Goal: Information Seeking & Learning: Learn about a topic

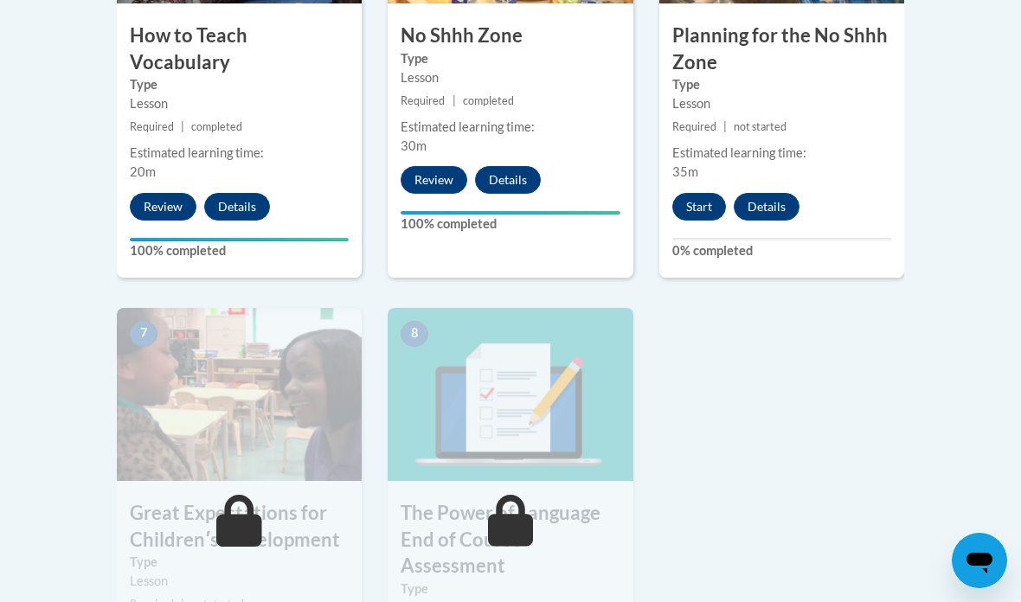
click at [705, 198] on button "Start" at bounding box center [699, 207] width 54 height 28
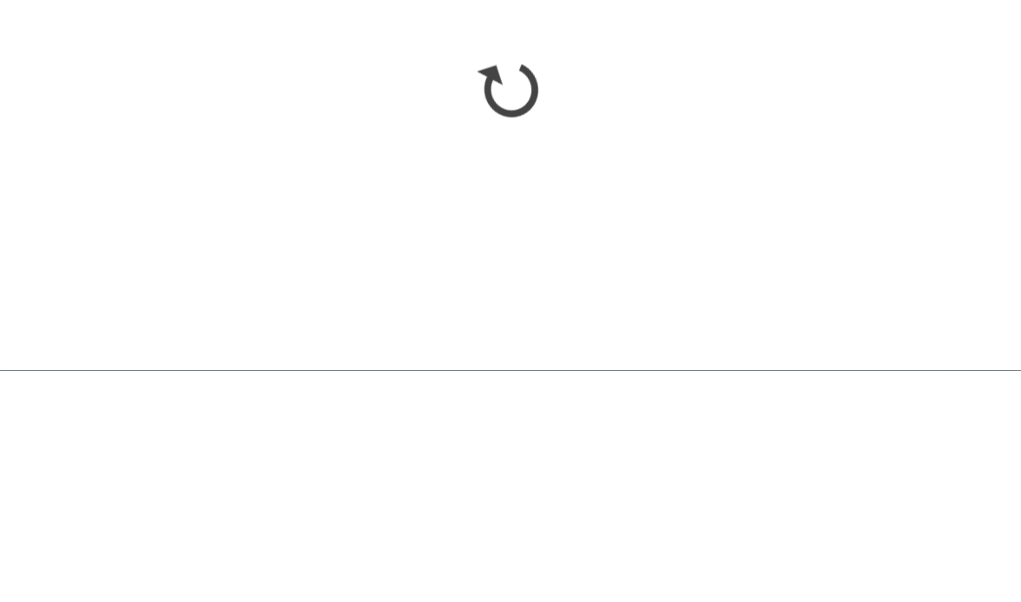
scroll to position [1699, 0]
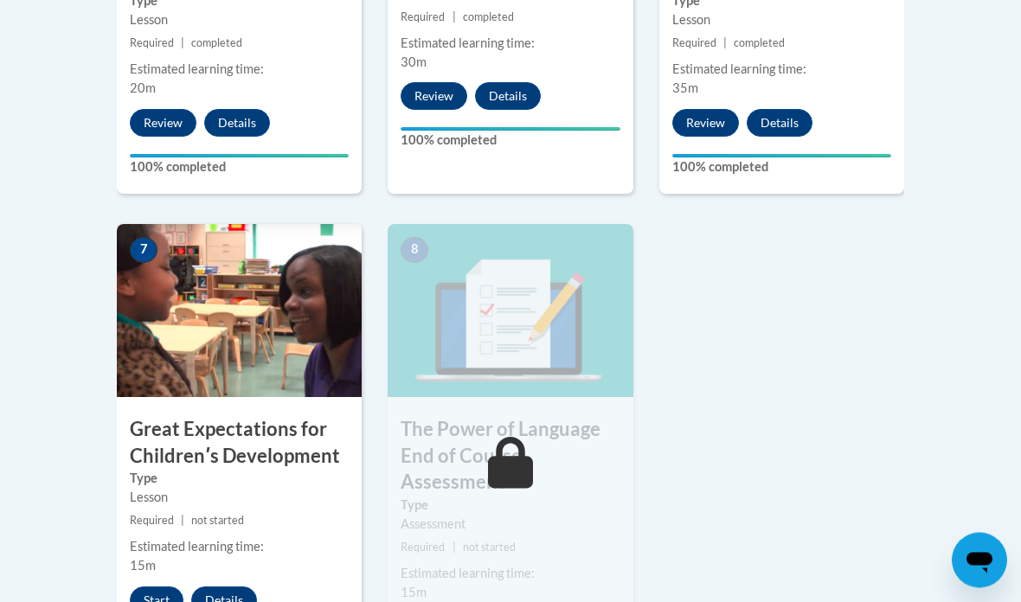
scroll to position [1312, 0]
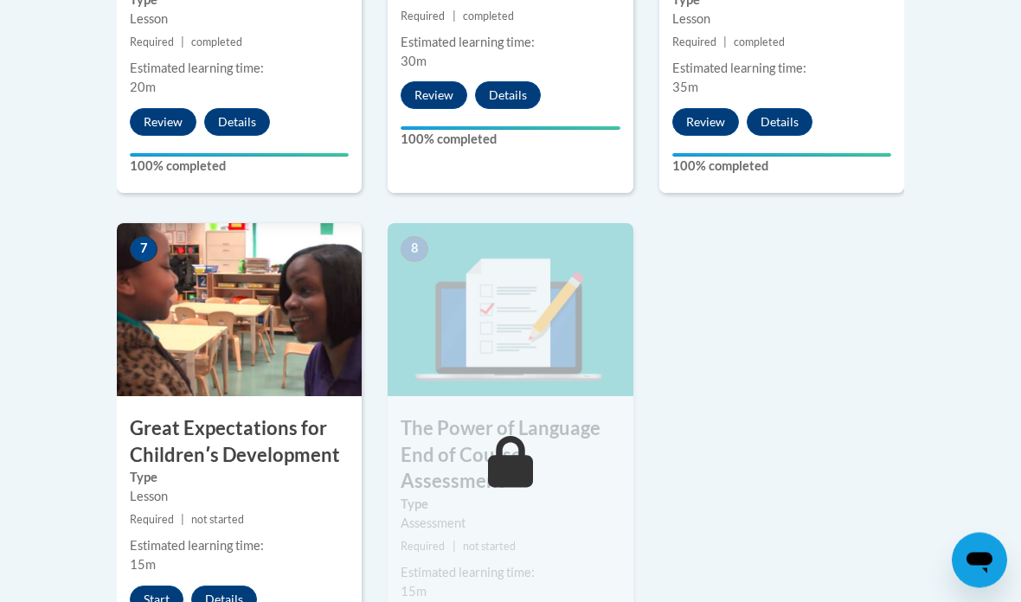
click at [164, 595] on button "Start" at bounding box center [157, 601] width 54 height 28
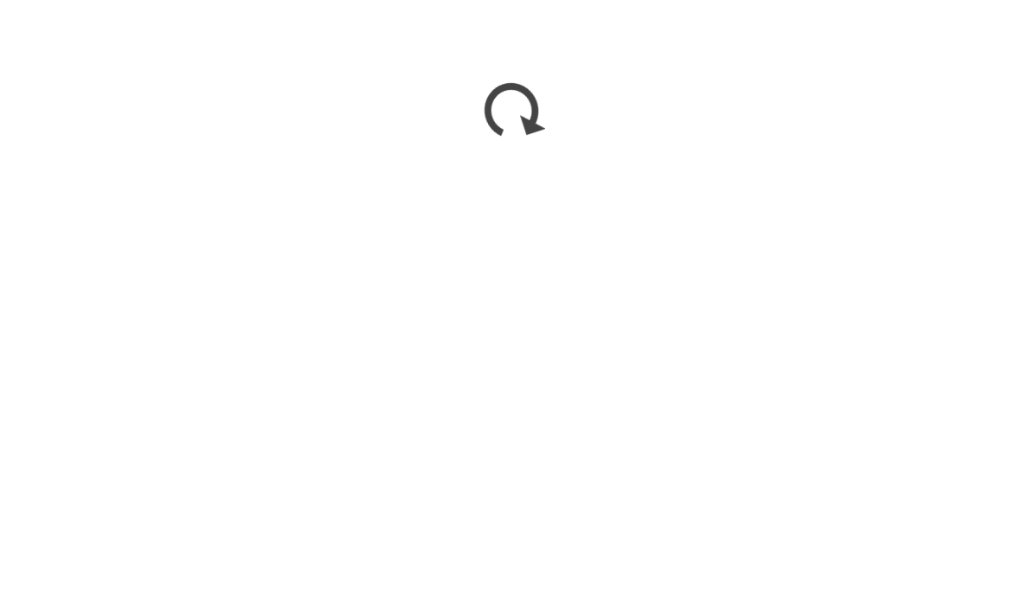
scroll to position [1539, 0]
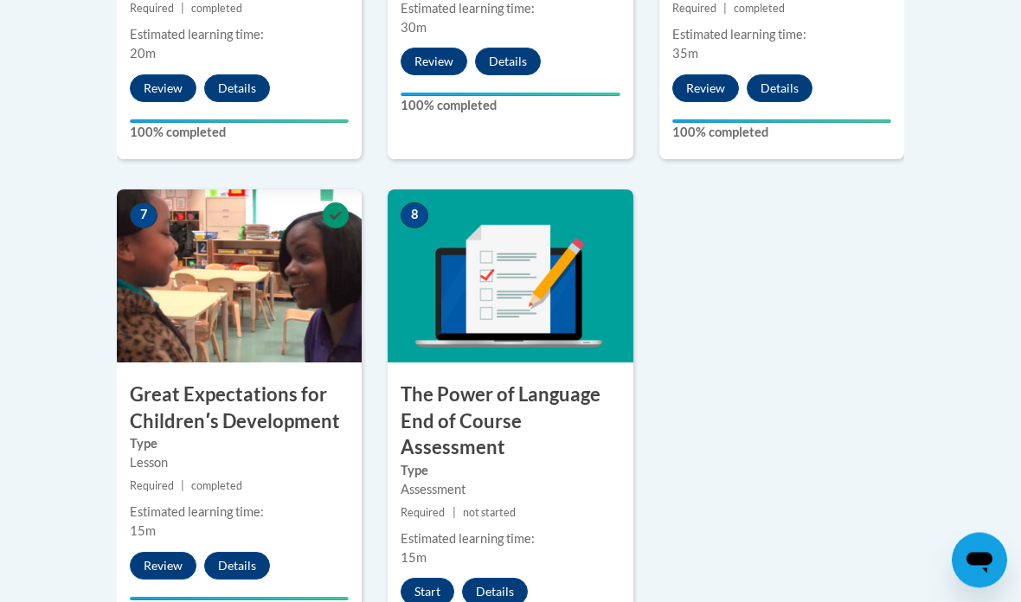
click at [434, 581] on button "Start" at bounding box center [428, 593] width 54 height 28
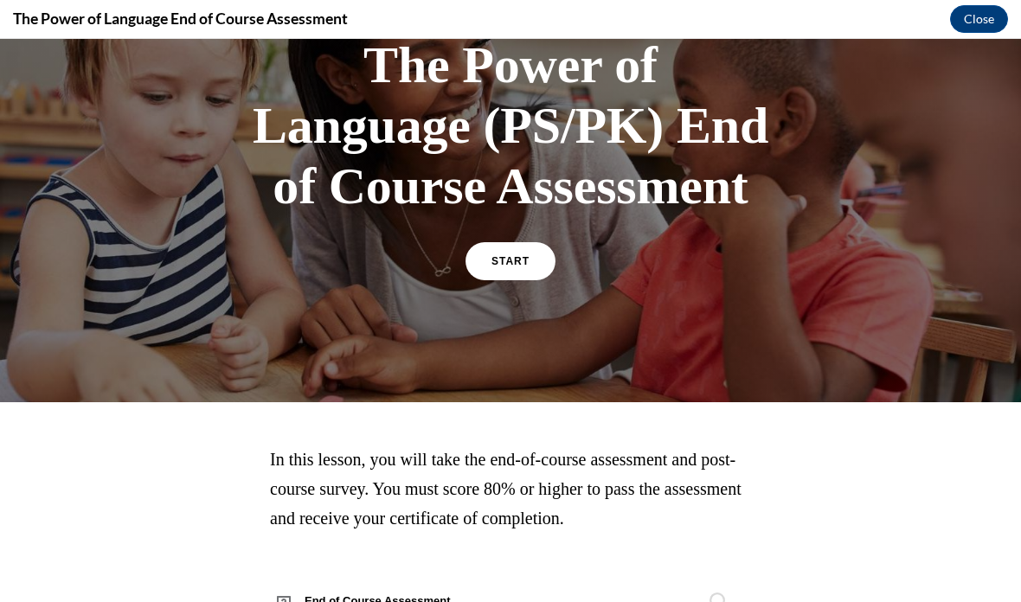
scroll to position [129, 0]
click at [518, 248] on link "START" at bounding box center [511, 261] width 90 height 38
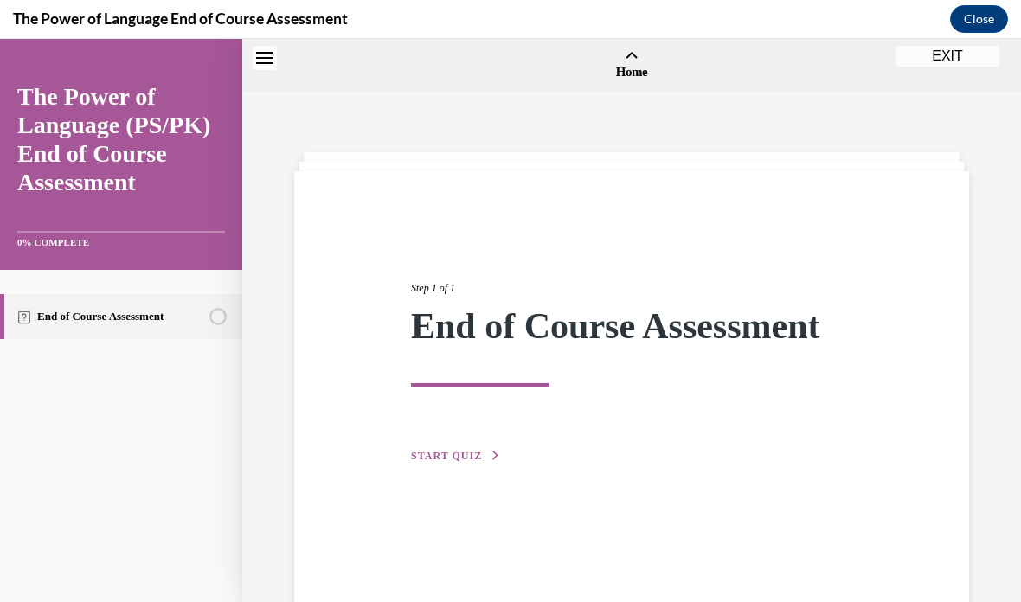
scroll to position [54, 0]
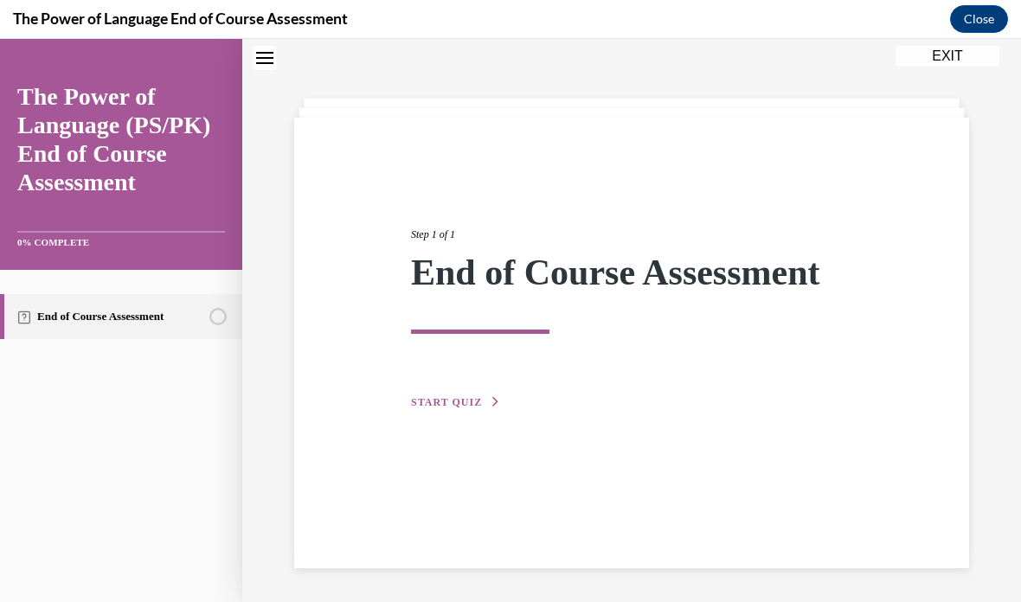
click at [484, 405] on button "START QUIZ" at bounding box center [456, 403] width 90 height 16
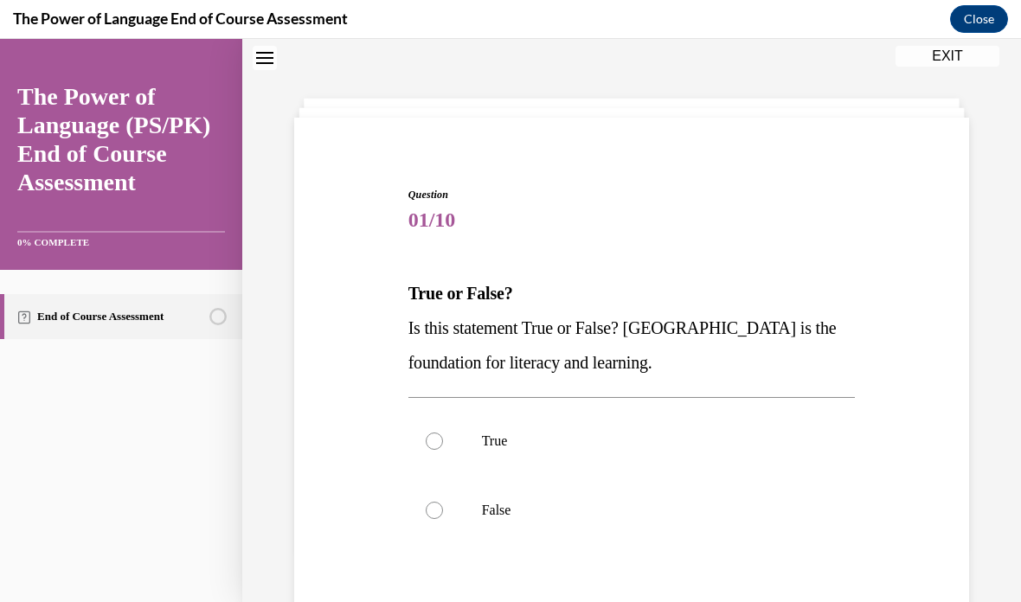
click at [472, 438] on label "True" at bounding box center [632, 441] width 447 height 69
click at [443, 438] on input "True" at bounding box center [434, 441] width 17 height 17
radio input "true"
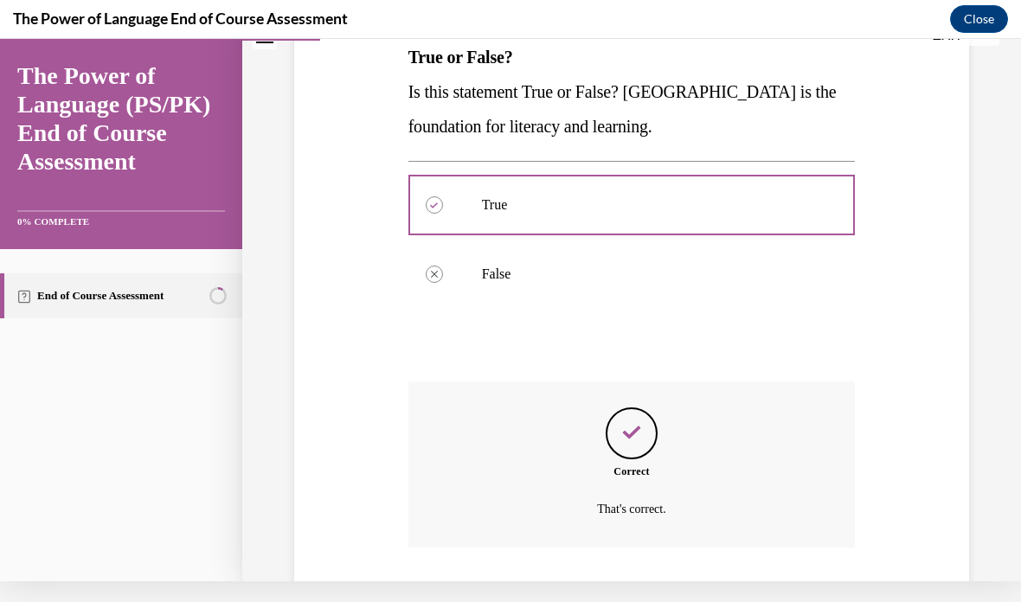
scroll to position [295, 0]
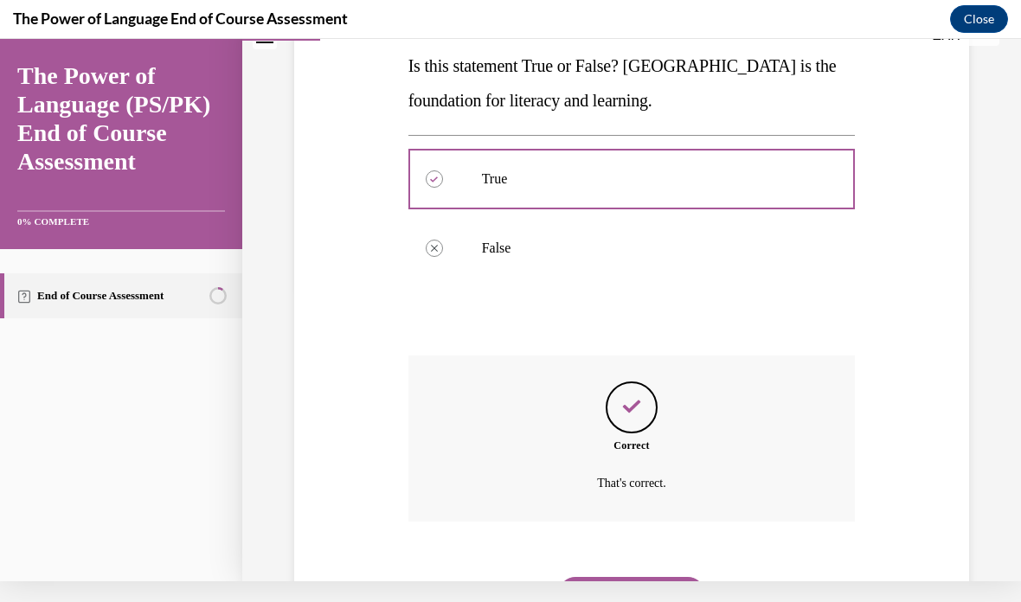
click at [666, 577] on button "NEXT" at bounding box center [631, 594] width 147 height 35
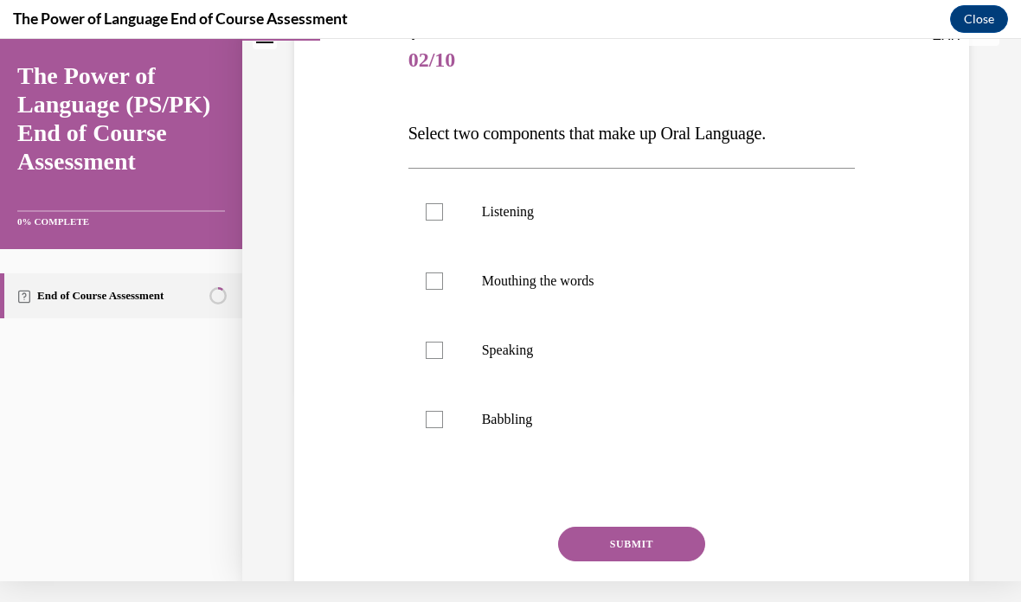
scroll to position [0, 0]
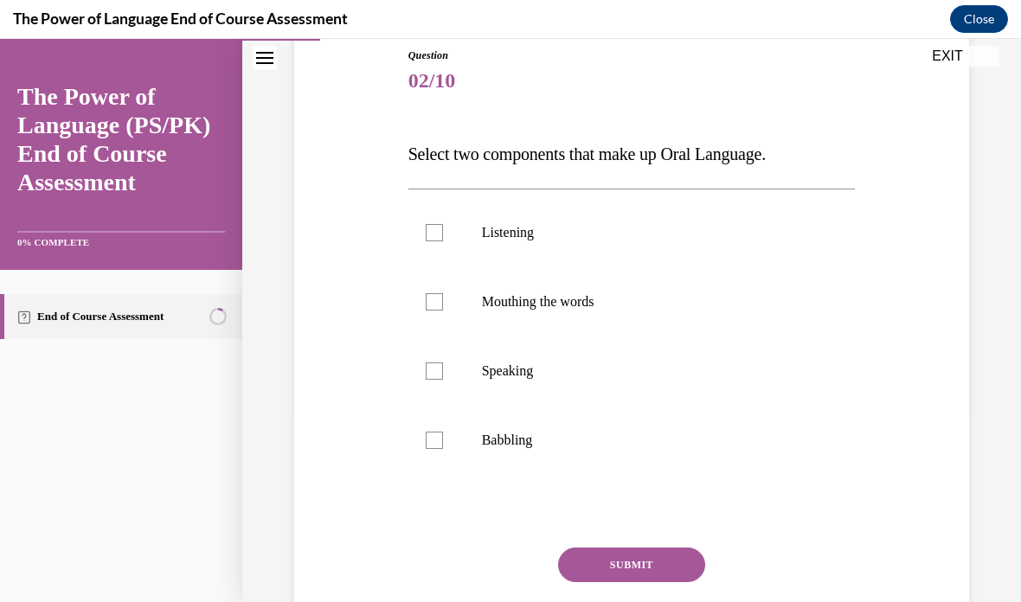
click at [529, 381] on label "Speaking" at bounding box center [632, 371] width 447 height 69
click at [443, 380] on input "Speaking" at bounding box center [434, 371] width 17 height 17
checkbox input "true"
click at [519, 235] on p "Listening" at bounding box center [647, 232] width 331 height 17
click at [443, 235] on input "Listening" at bounding box center [434, 232] width 17 height 17
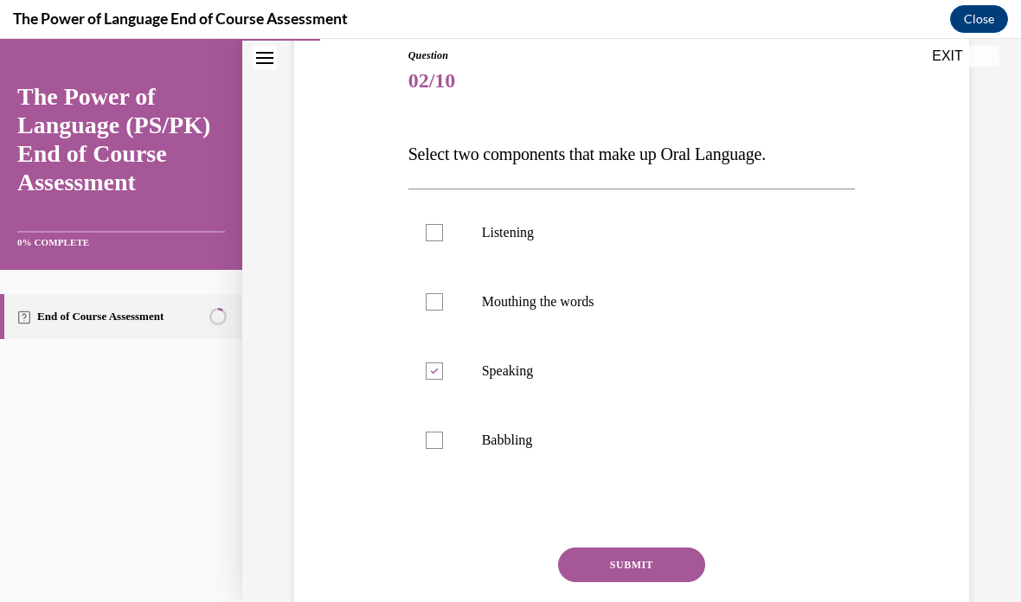
checkbox input "true"
click at [642, 554] on button "SUBMIT" at bounding box center [631, 565] width 147 height 35
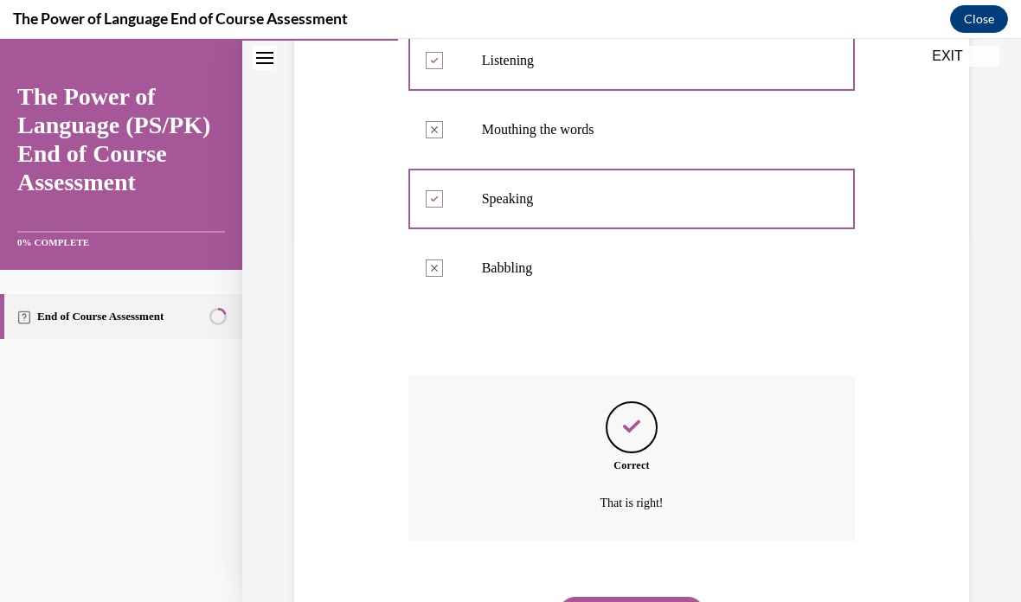
scroll to position [364, 0]
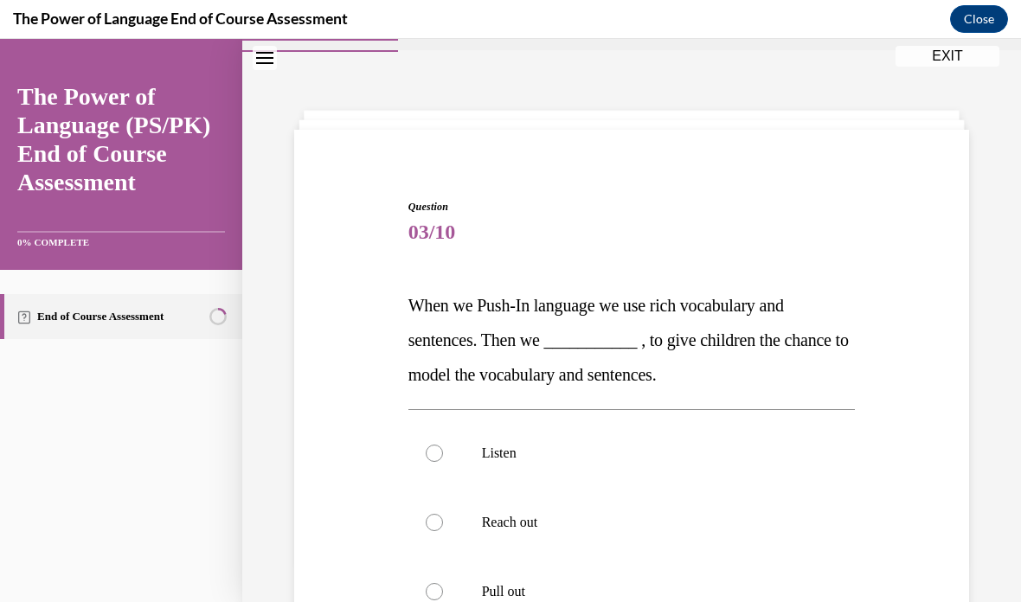
scroll to position [62, 0]
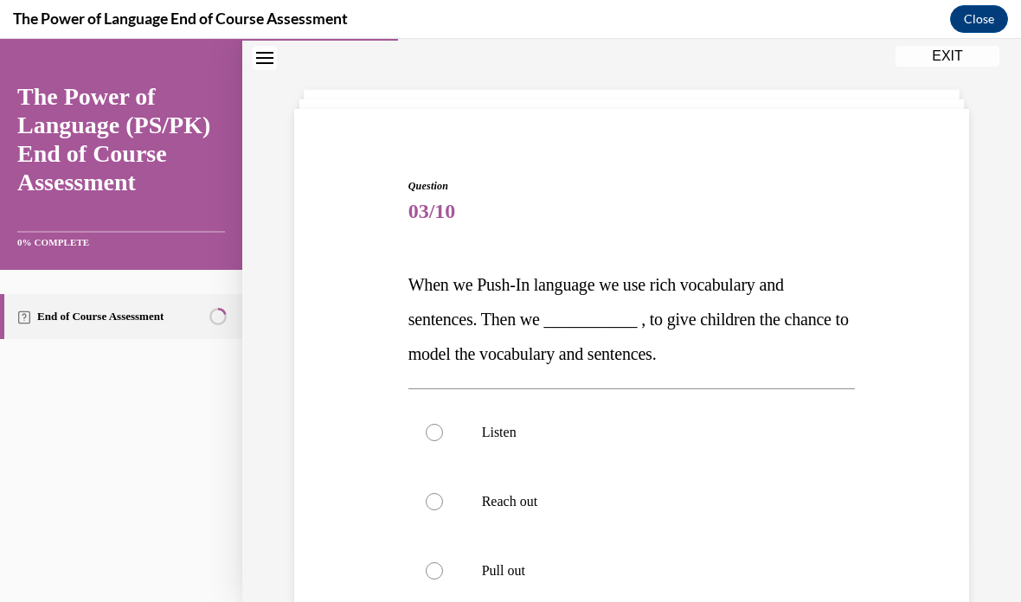
click at [581, 579] on p "Pull out" at bounding box center [647, 571] width 331 height 17
click at [443, 579] on input "Pull out" at bounding box center [434, 571] width 17 height 17
radio input "true"
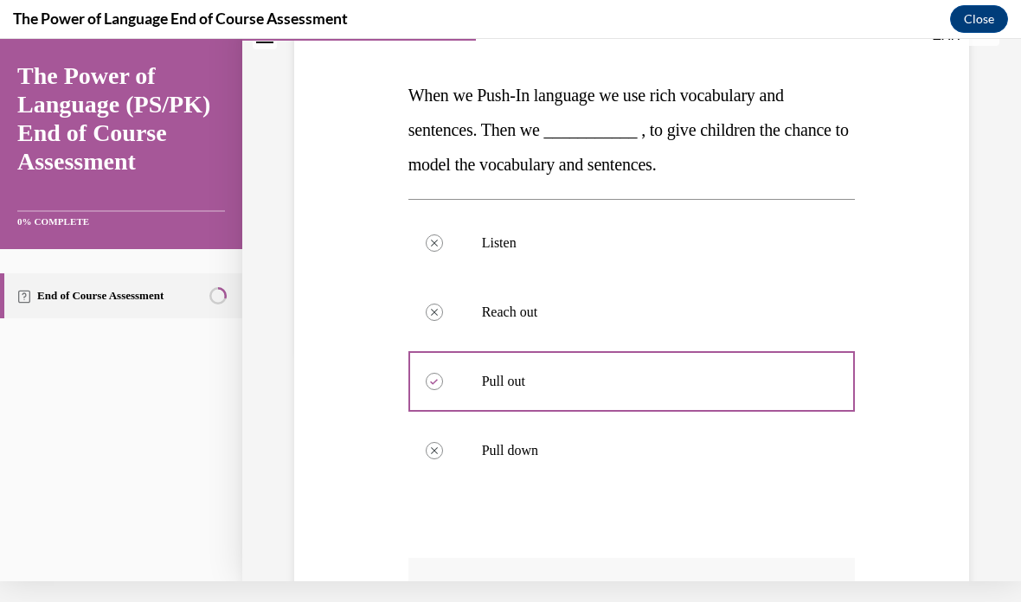
scroll to position [231, 0]
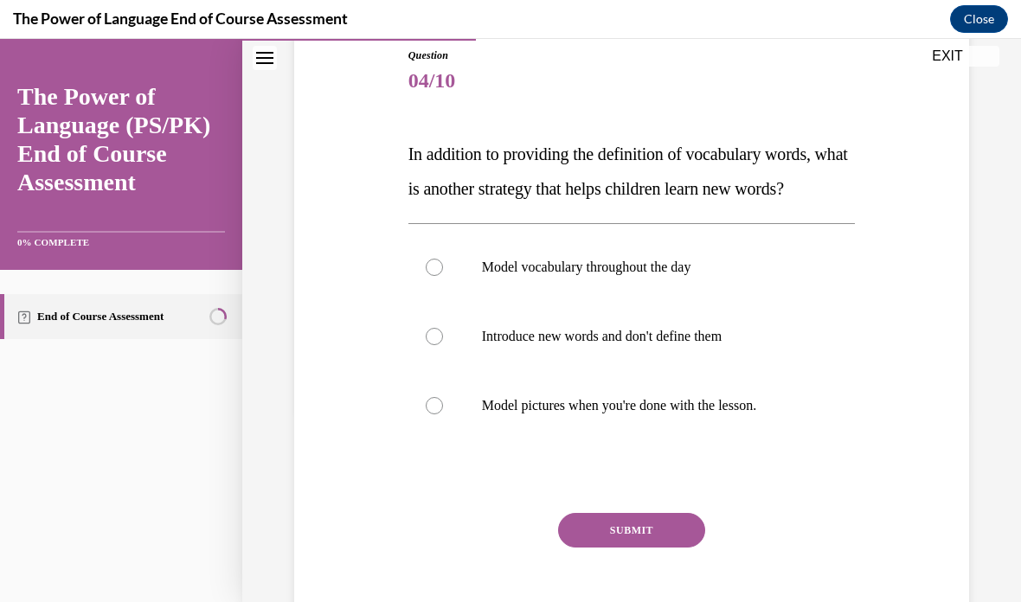
click at [653, 276] on p "Model vocabulary throughout the day" at bounding box center [647, 267] width 331 height 17
click at [443, 276] on input "Model vocabulary throughout the day" at bounding box center [434, 267] width 17 height 17
radio input "true"
click at [658, 548] on button "SUBMIT" at bounding box center [631, 530] width 147 height 35
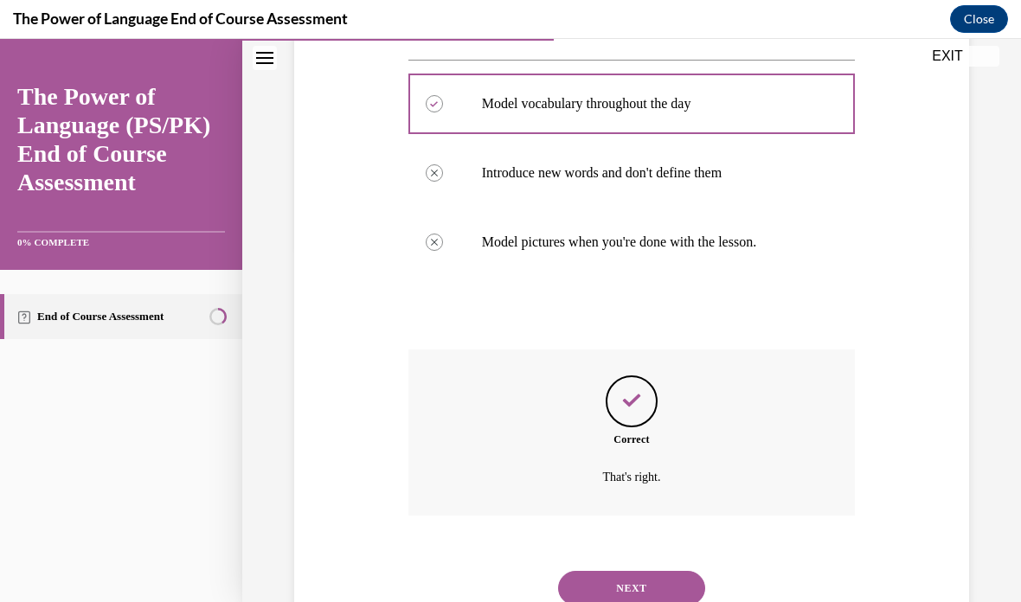
scroll to position [364, 0]
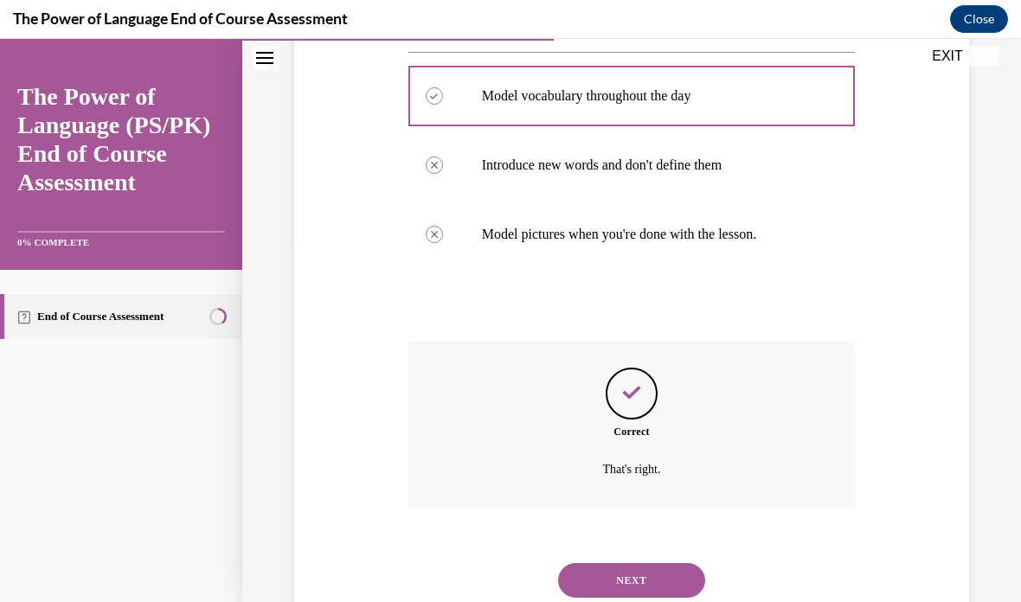
click at [669, 589] on button "NEXT" at bounding box center [631, 580] width 147 height 35
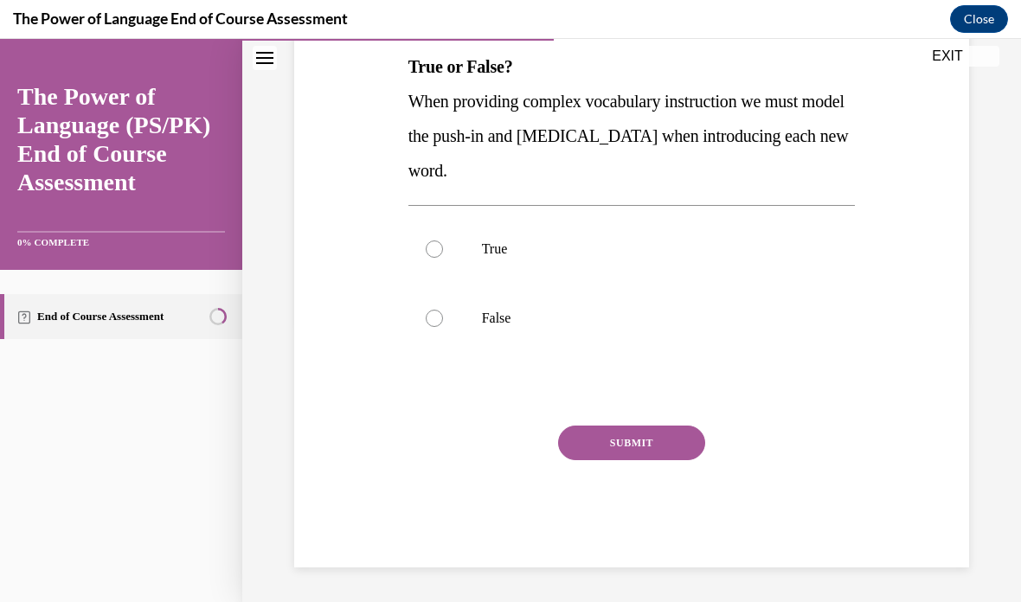
scroll to position [190, 0]
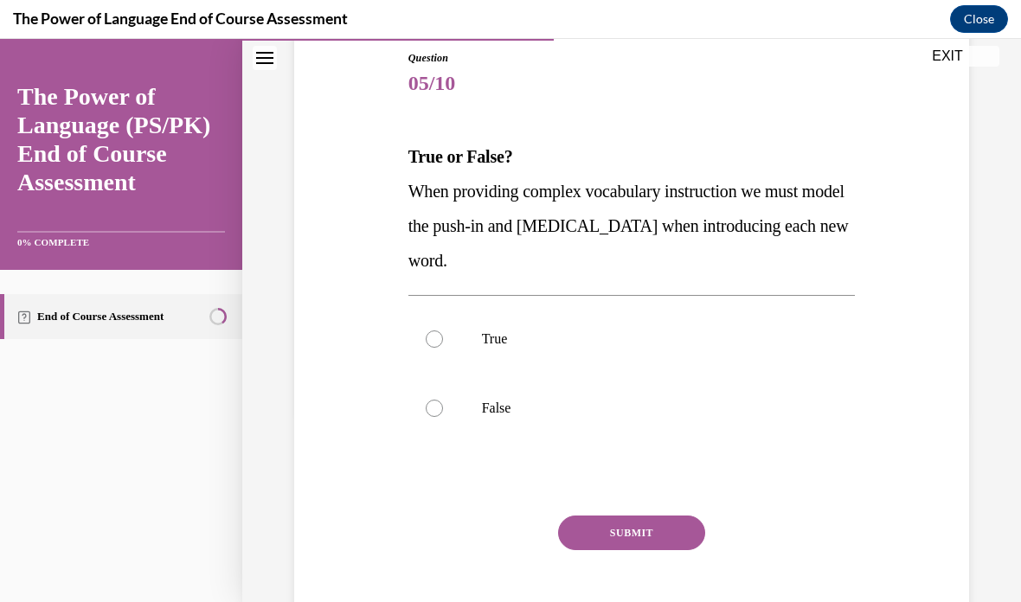
click at [508, 333] on p "True" at bounding box center [647, 339] width 331 height 17
click at [443, 333] on input "True" at bounding box center [434, 339] width 17 height 17
radio input "true"
click at [654, 527] on button "SUBMIT" at bounding box center [631, 533] width 147 height 35
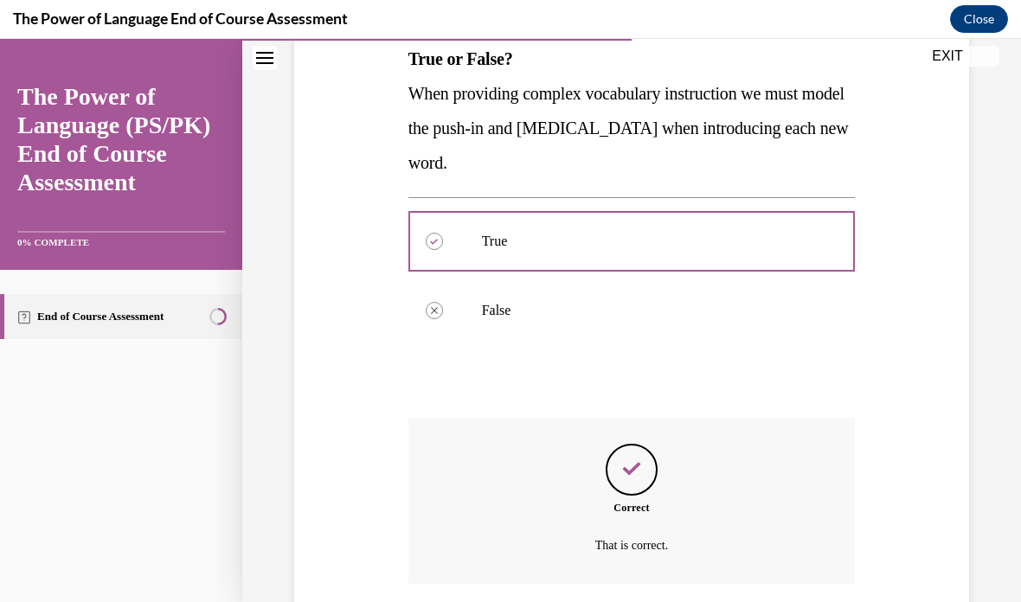
scroll to position [330, 0]
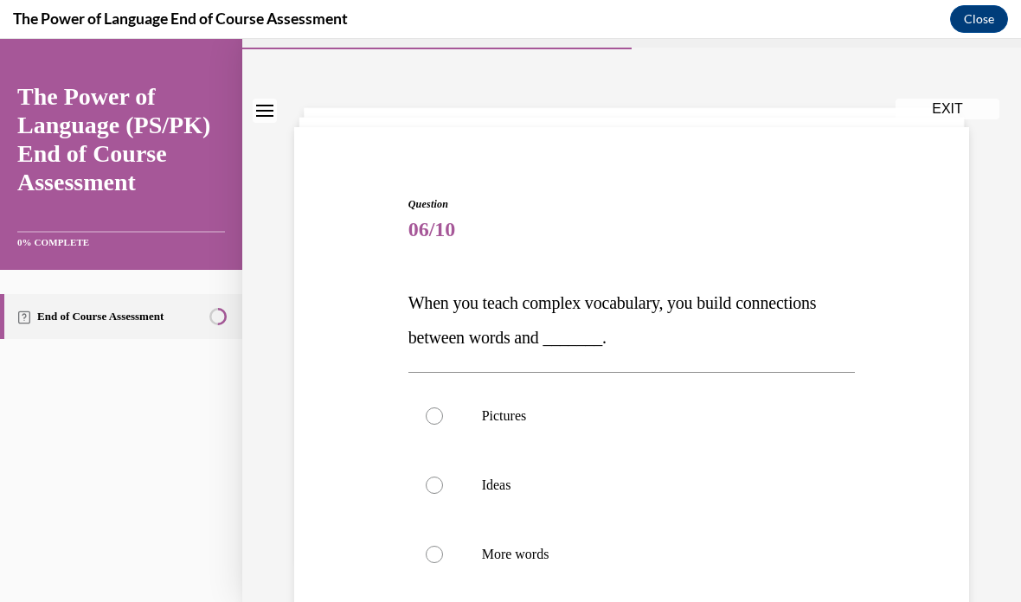
scroll to position [59, 0]
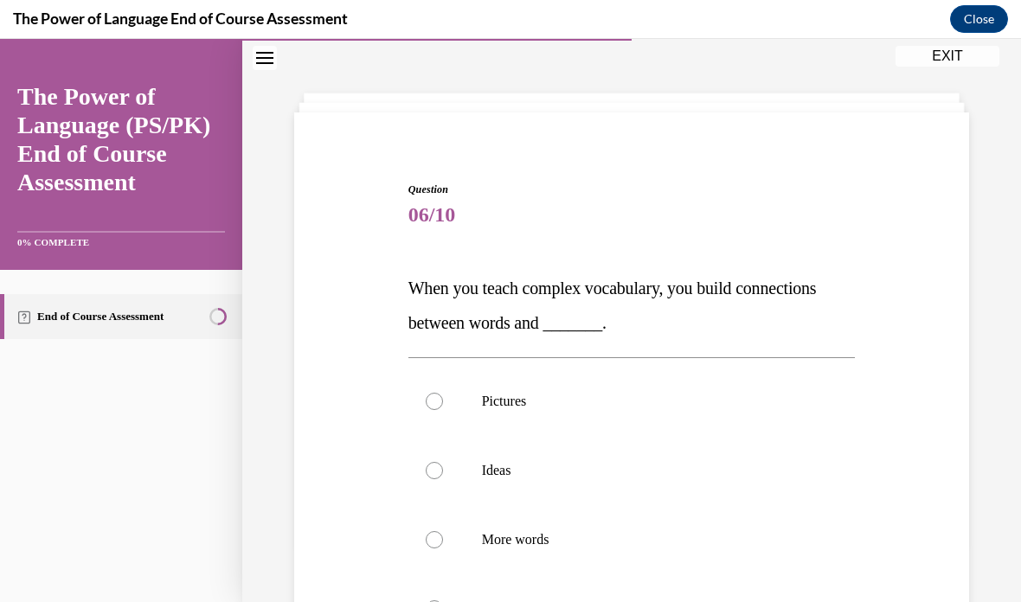
click at [576, 602] on p "All of the above" at bounding box center [647, 609] width 331 height 17
click at [443, 602] on input "All of the above" at bounding box center [434, 609] width 17 height 17
radio input "true"
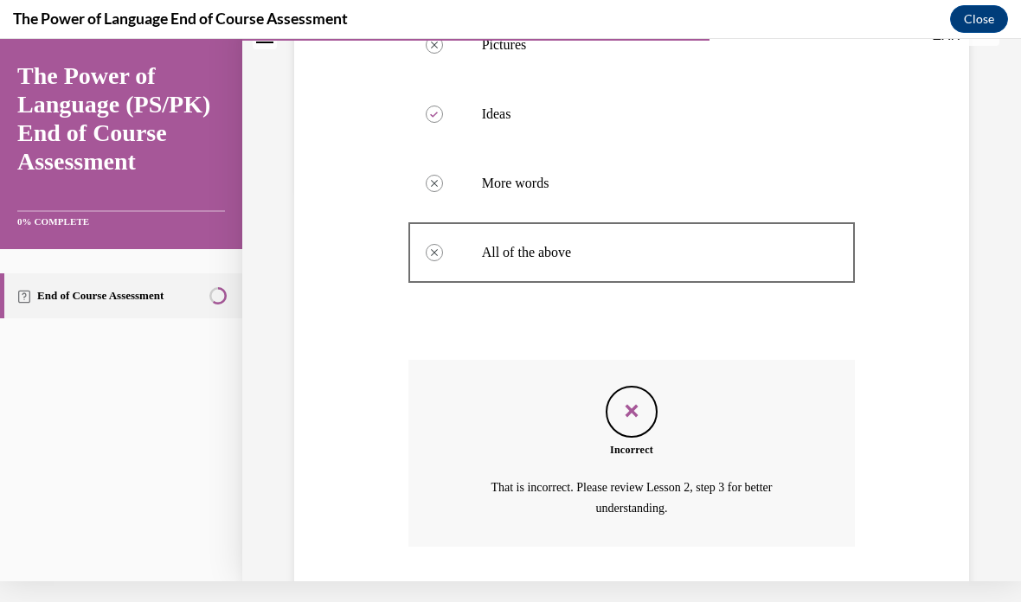
scroll to position [395, 0]
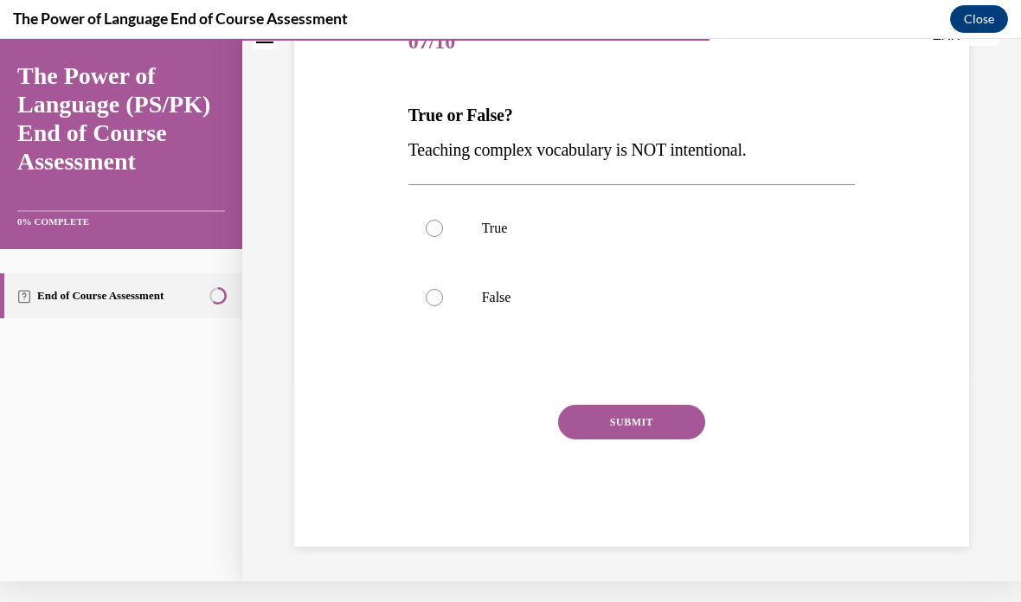
scroll to position [121, 0]
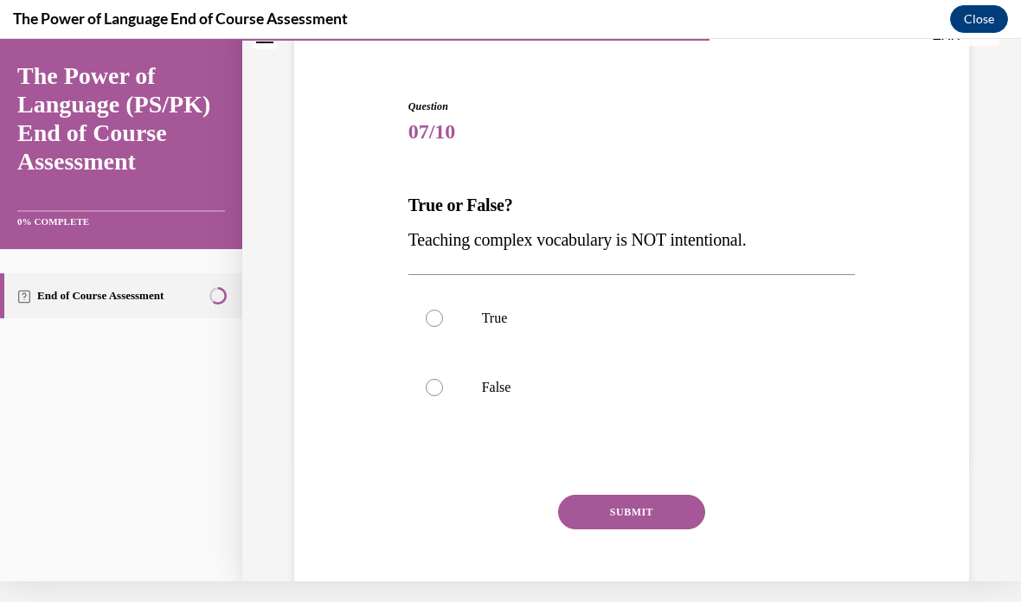
click at [505, 377] on label "False" at bounding box center [632, 387] width 447 height 69
click at [443, 379] on input "False" at bounding box center [434, 387] width 17 height 17
radio input "true"
click at [647, 517] on button "SUBMIT" at bounding box center [631, 512] width 147 height 35
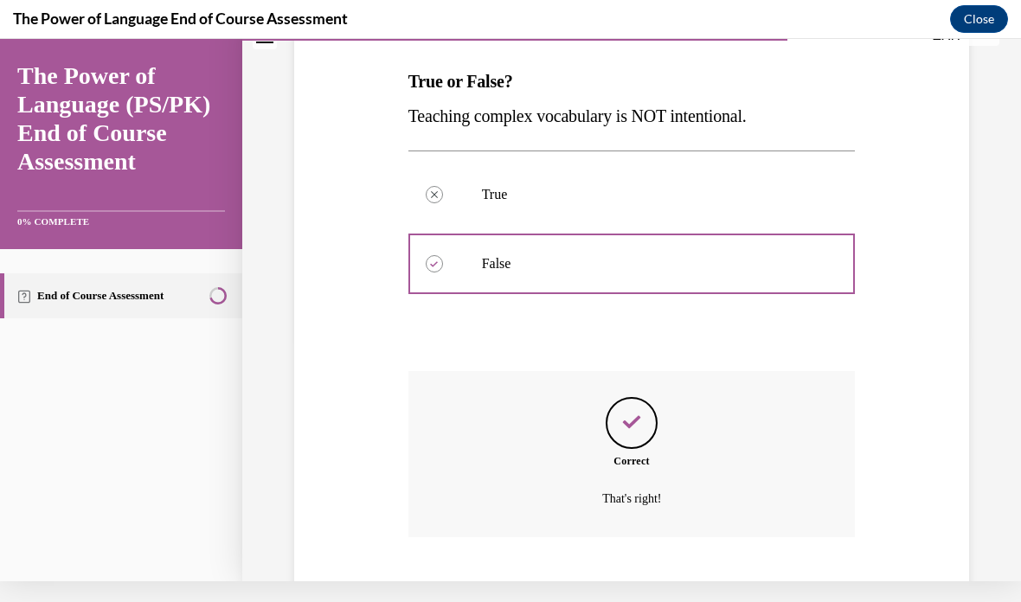
scroll to position [261, 0]
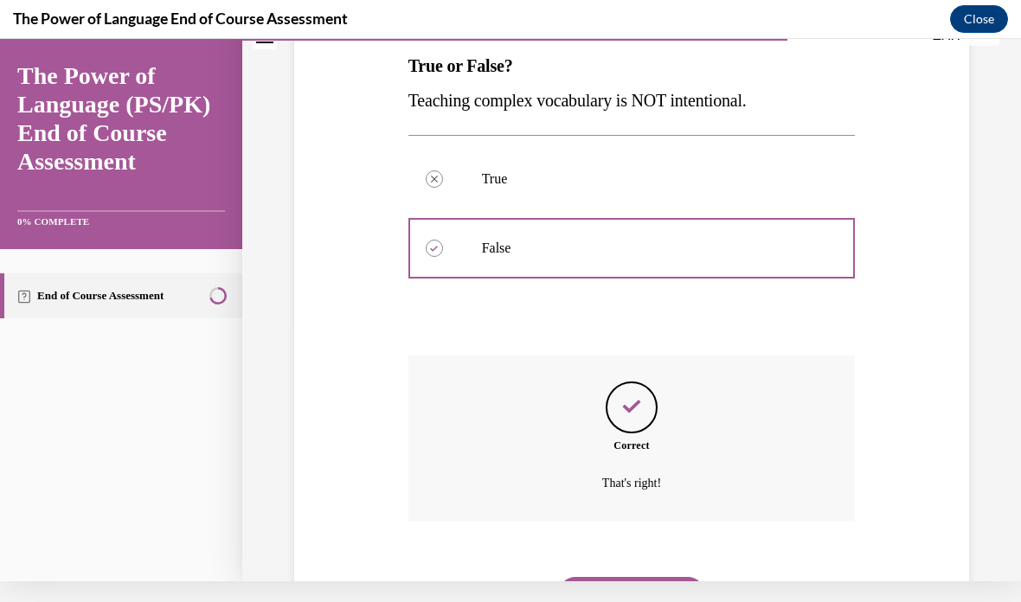
click at [644, 577] on button "NEXT" at bounding box center [631, 594] width 147 height 35
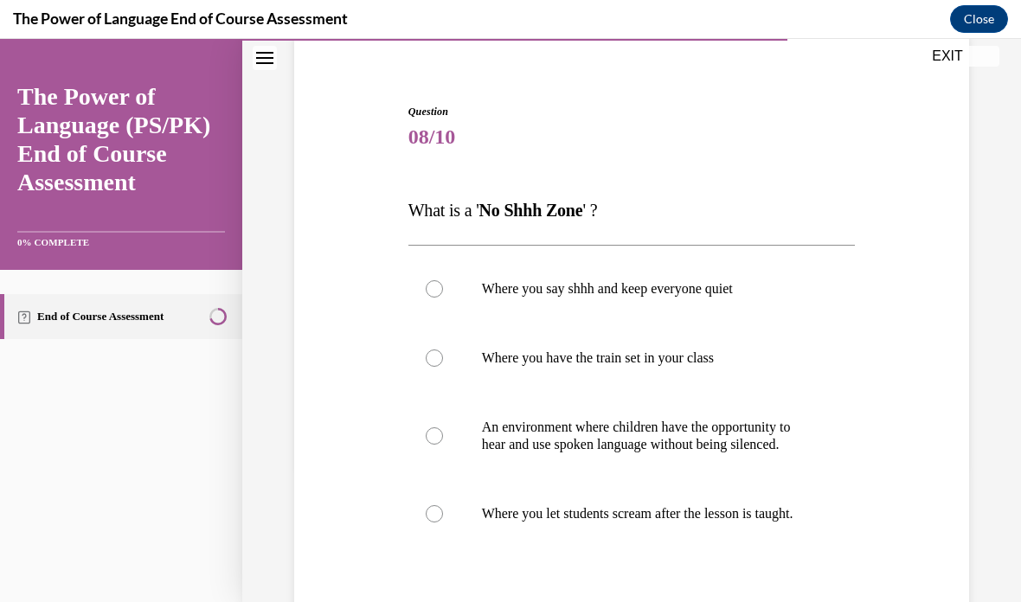
scroll to position [137, 0]
click at [701, 445] on p "An environment where children have the opportunity to hear and use spoken langu…" at bounding box center [647, 436] width 331 height 35
click at [443, 445] on input "An environment where children have the opportunity to hear and use spoken langu…" at bounding box center [434, 436] width 17 height 17
radio input "true"
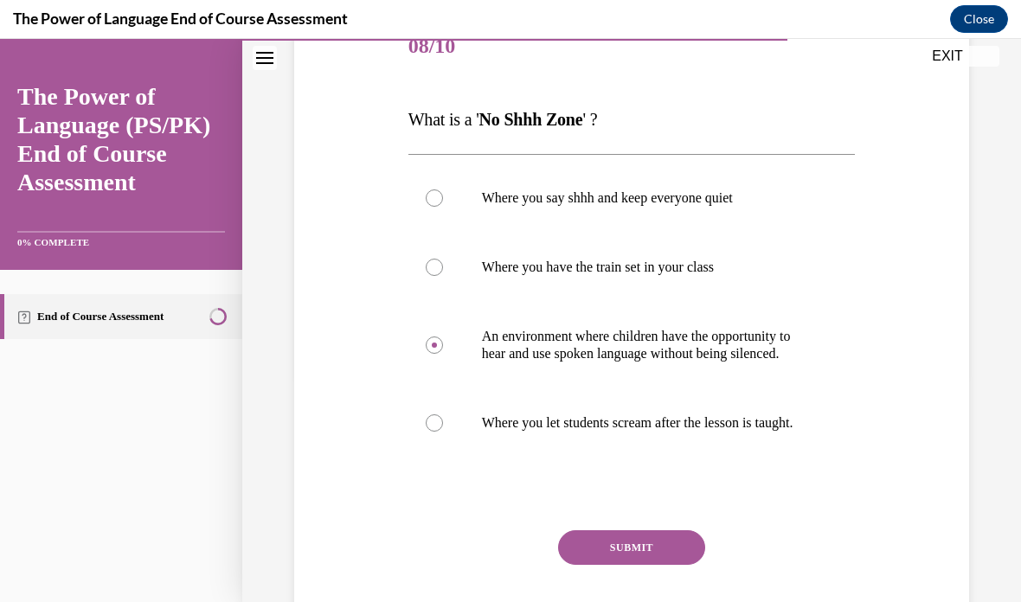
click at [662, 565] on button "SUBMIT" at bounding box center [631, 548] width 147 height 35
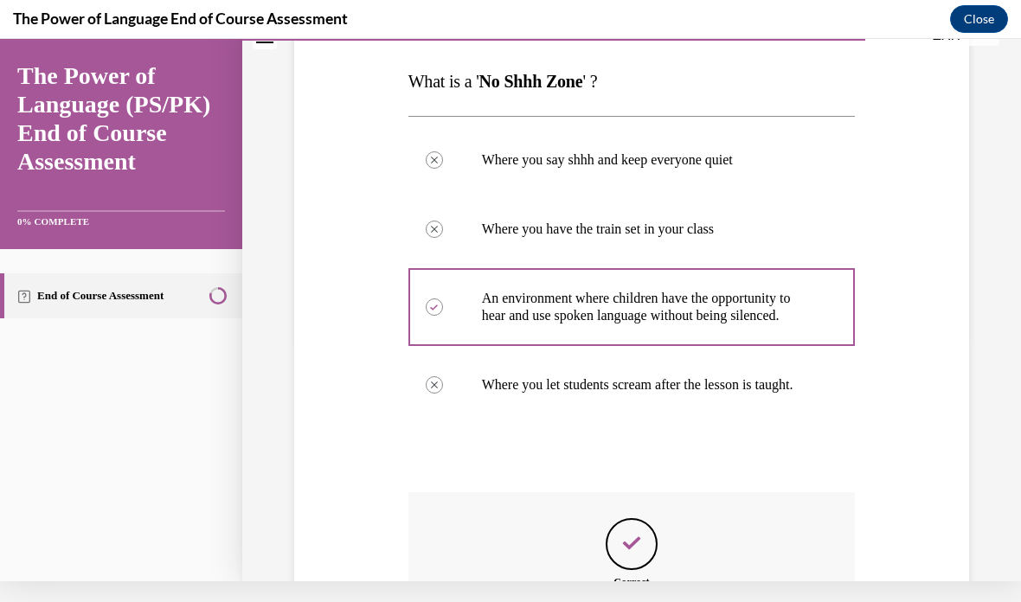
scroll to position [245, 0]
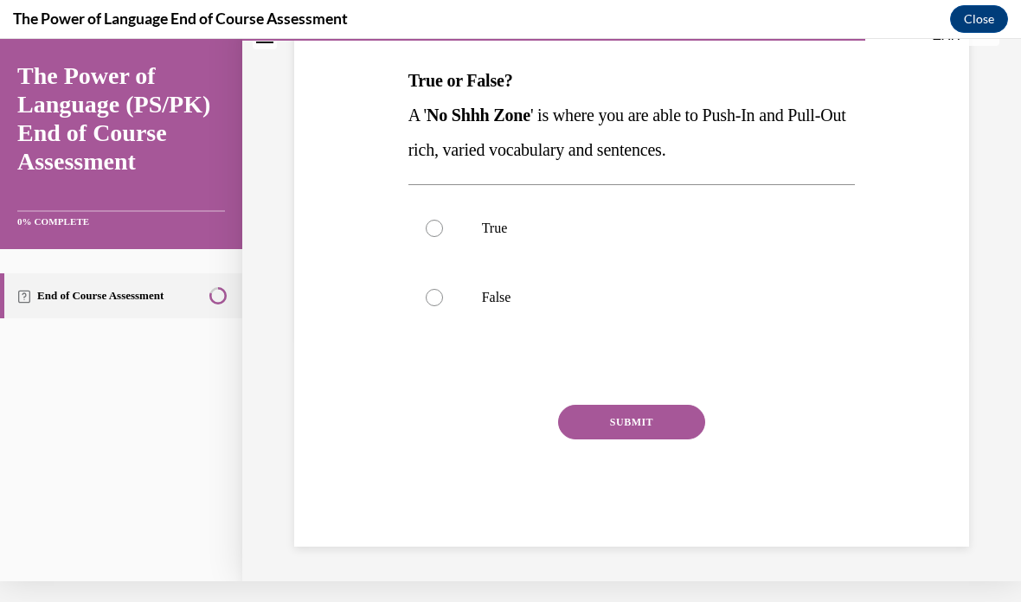
scroll to position [156, 0]
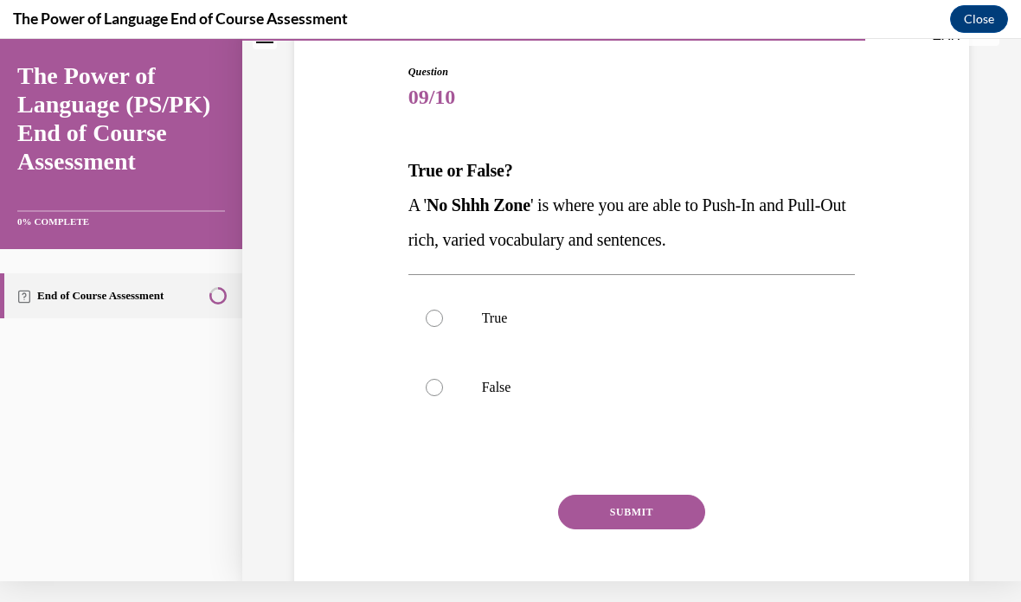
click at [485, 320] on p "True" at bounding box center [647, 318] width 331 height 17
click at [443, 320] on input "True" at bounding box center [434, 318] width 17 height 17
radio input "true"
click at [653, 501] on button "SUBMIT" at bounding box center [631, 512] width 147 height 35
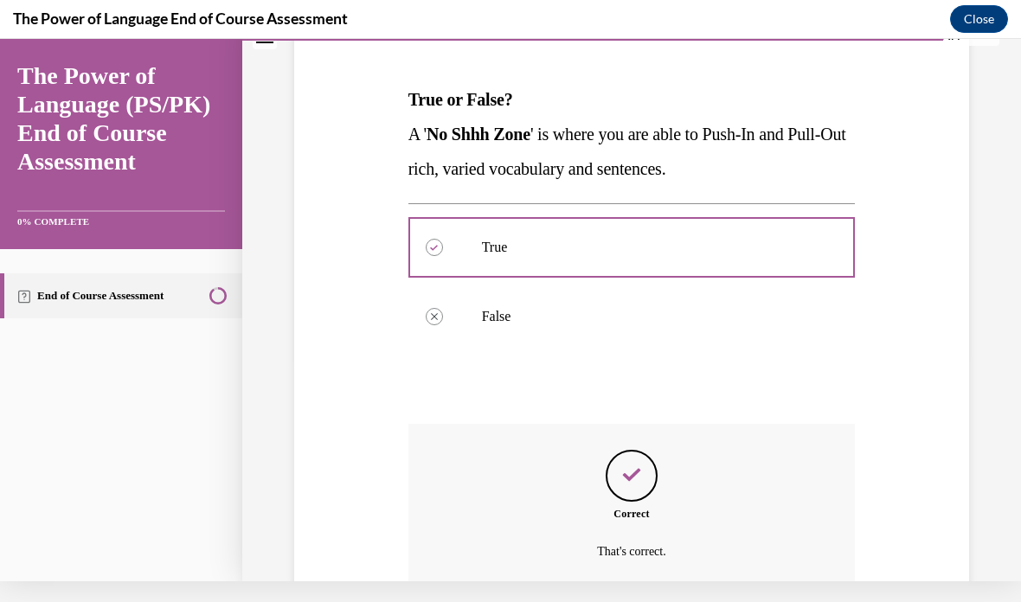
scroll to position [226, 0]
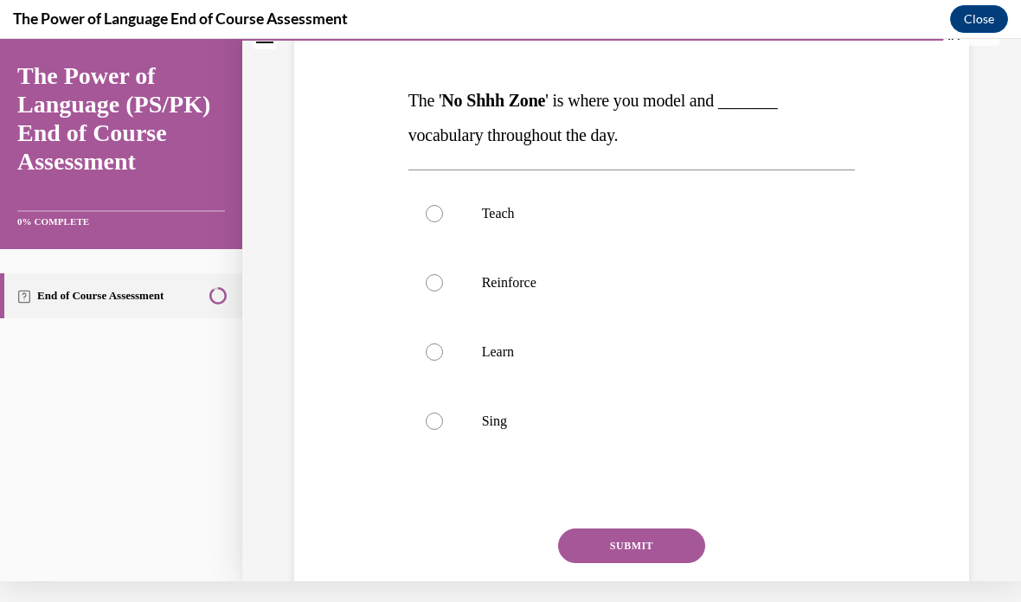
scroll to position [0, 0]
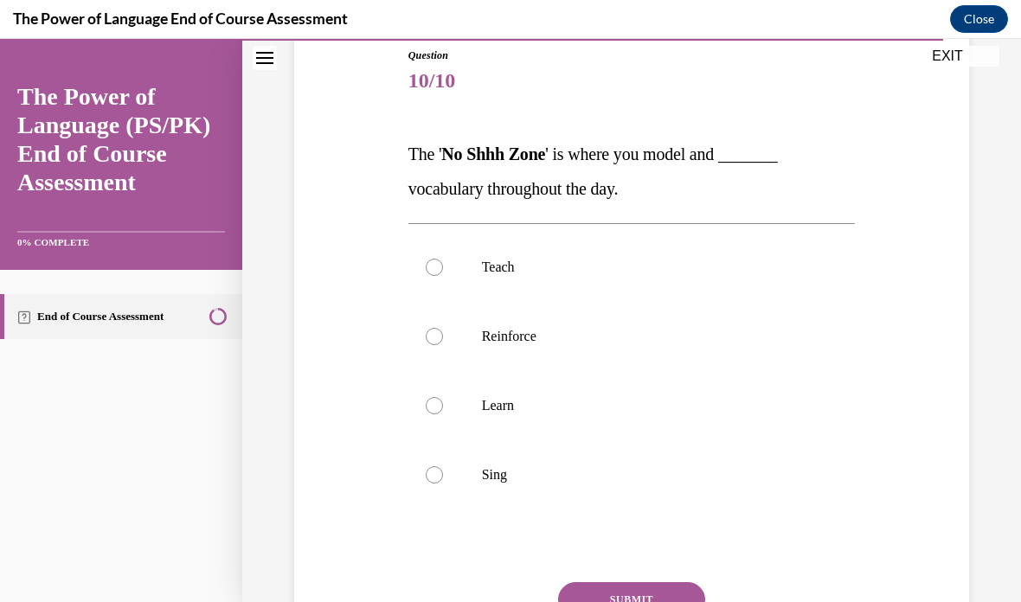
click at [503, 272] on p "Teach" at bounding box center [647, 267] width 331 height 17
click at [443, 272] on input "Teach" at bounding box center [434, 267] width 17 height 17
radio input "true"
click at [662, 602] on button "SUBMIT" at bounding box center [631, 599] width 147 height 35
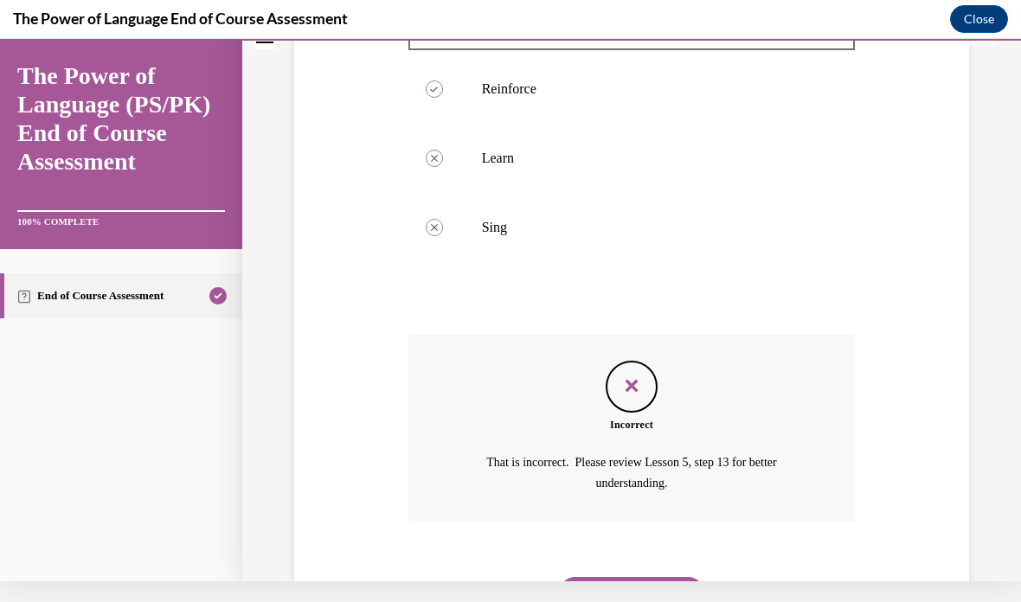
scroll to position [419, 0]
click at [668, 581] on button "NEXT" at bounding box center [631, 595] width 147 height 35
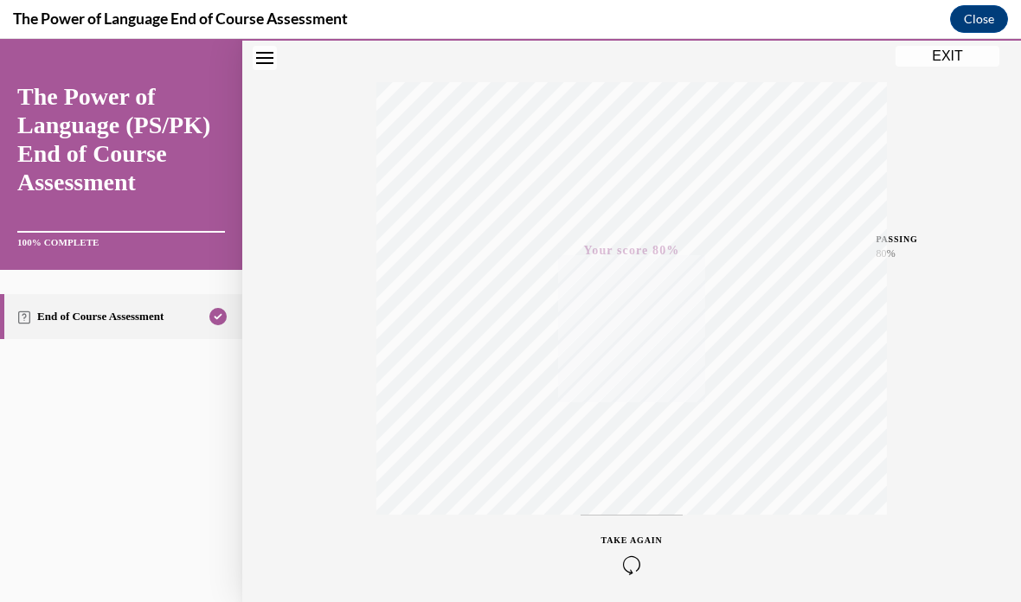
scroll to position [254, 0]
click at [634, 571] on icon "button" at bounding box center [632, 565] width 61 height 19
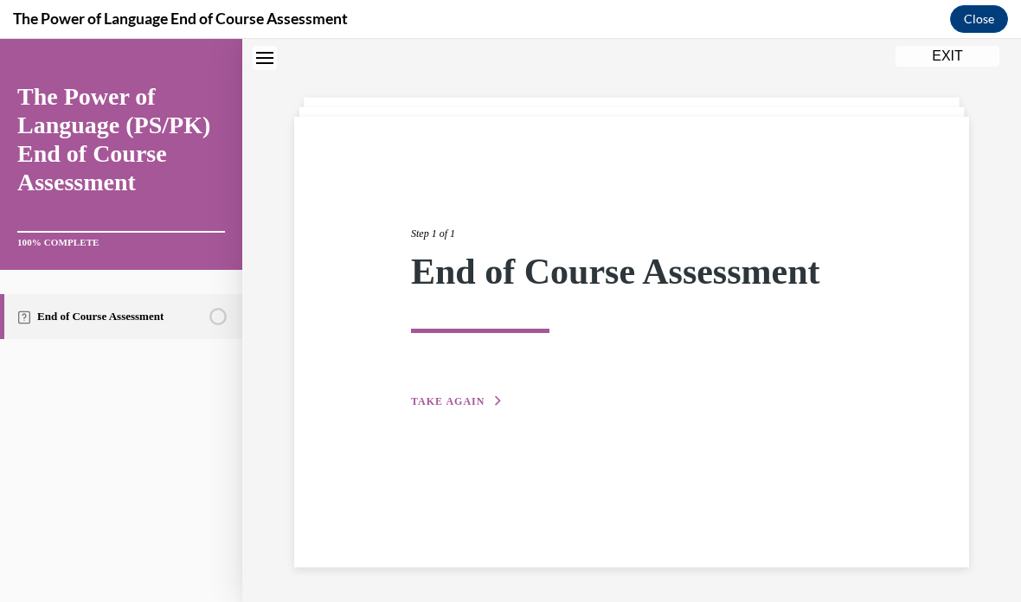
click at [471, 394] on button "TAKE AGAIN" at bounding box center [457, 402] width 93 height 16
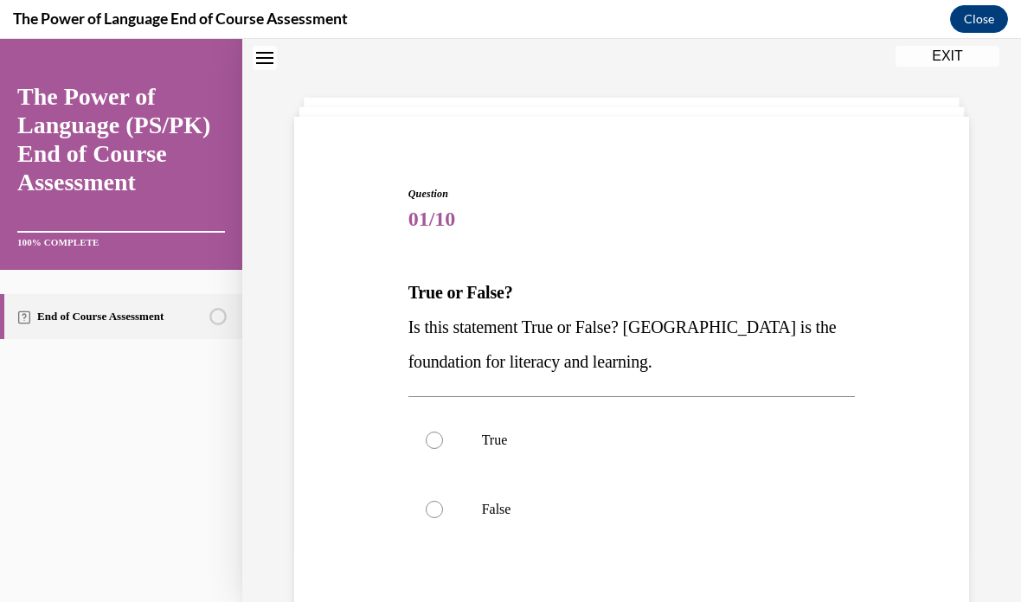
click at [478, 435] on label "True" at bounding box center [632, 440] width 447 height 69
click at [443, 435] on input "True" at bounding box center [434, 440] width 17 height 17
radio input "true"
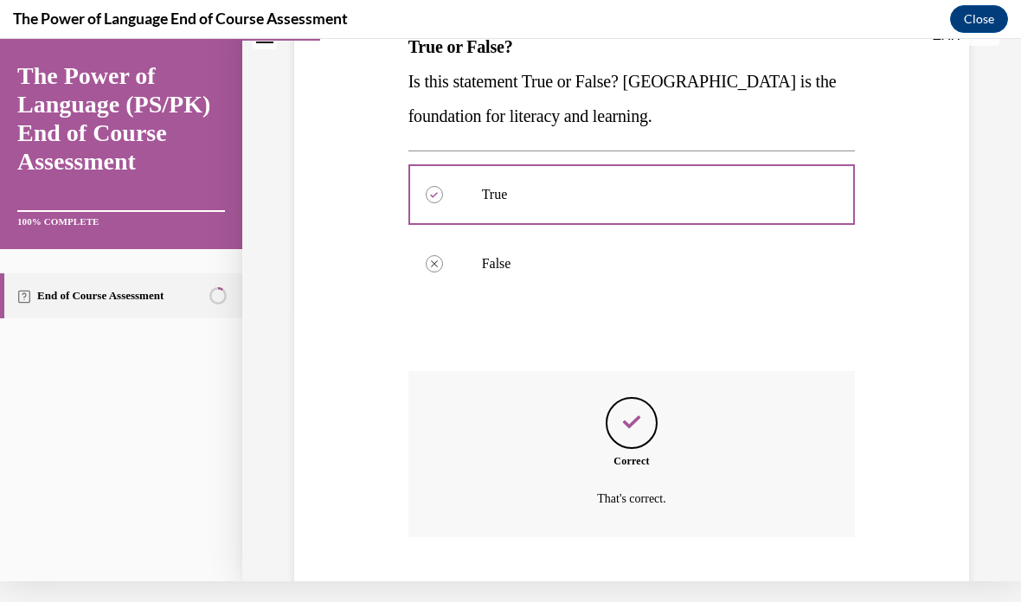
scroll to position [295, 0]
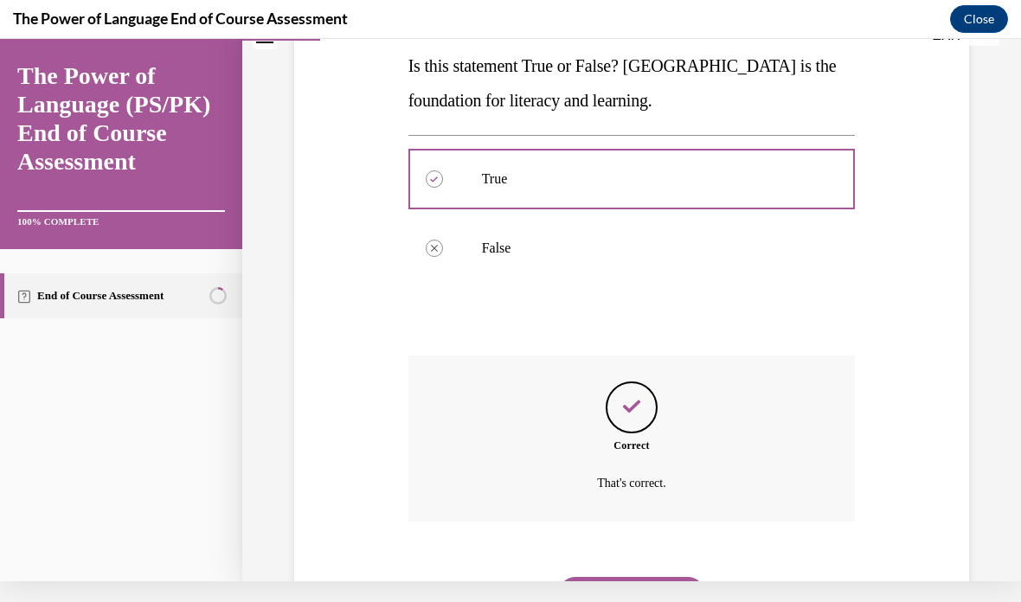
click at [639, 577] on button "NEXT" at bounding box center [631, 594] width 147 height 35
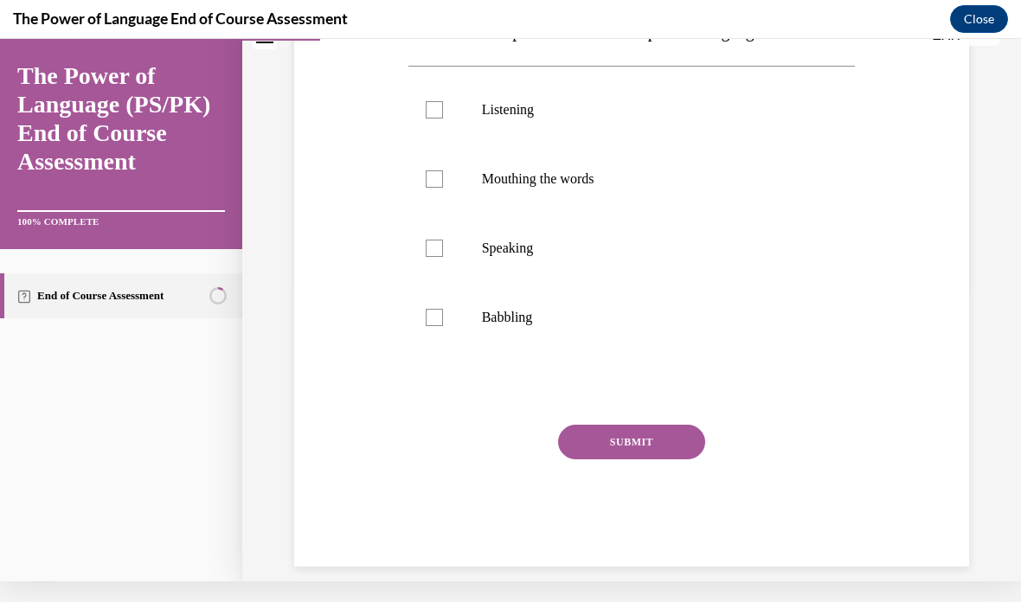
scroll to position [0, 0]
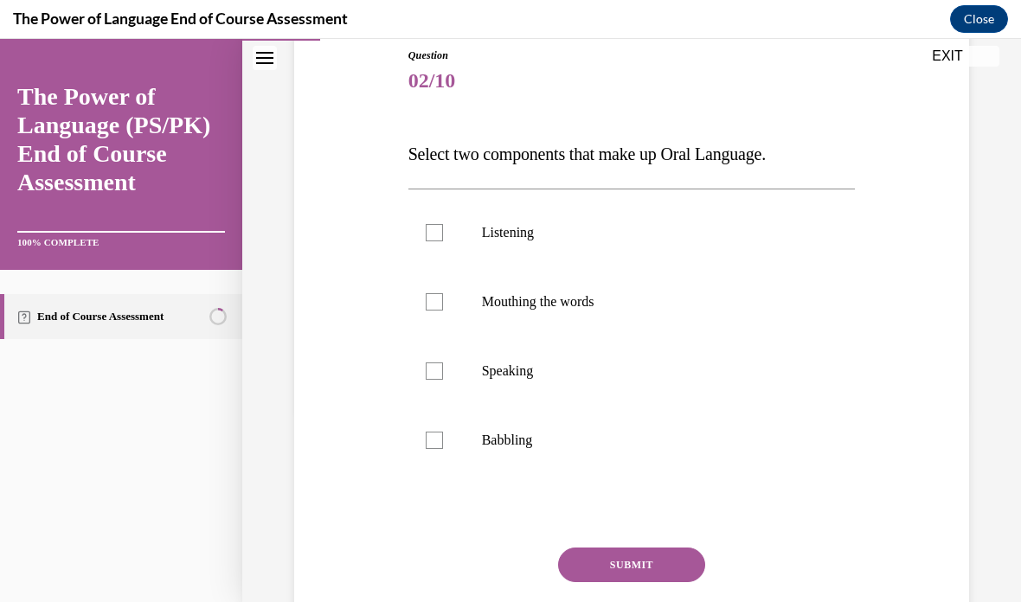
click at [512, 383] on label "Speaking" at bounding box center [632, 371] width 447 height 69
click at [443, 380] on input "Speaking" at bounding box center [434, 371] width 17 height 17
checkbox input "true"
click at [531, 235] on p "Listening" at bounding box center [647, 232] width 331 height 17
click at [443, 235] on input "Listening" at bounding box center [434, 232] width 17 height 17
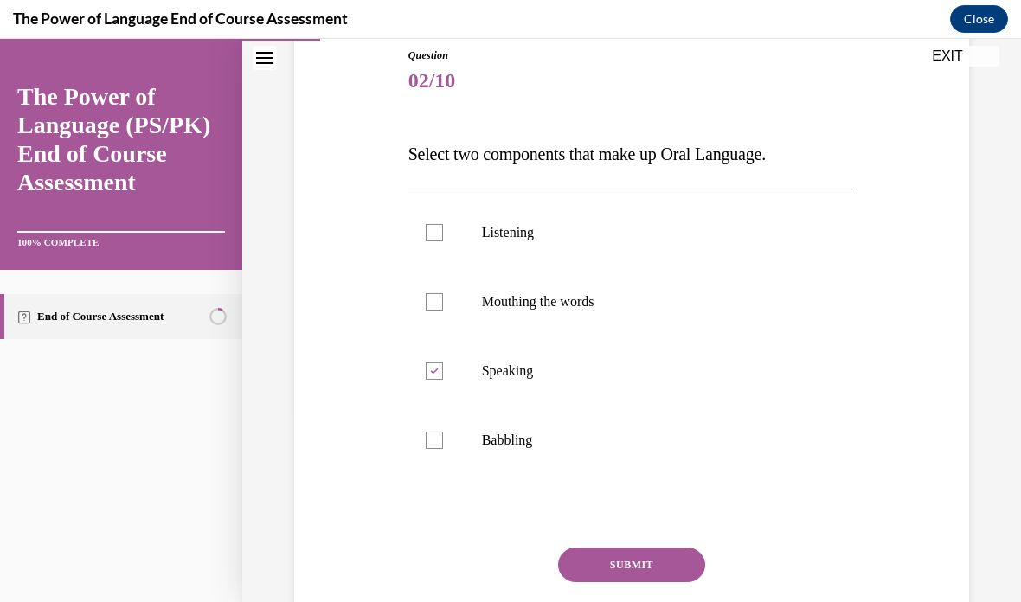
checkbox input "true"
click at [634, 554] on button "SUBMIT" at bounding box center [631, 565] width 147 height 35
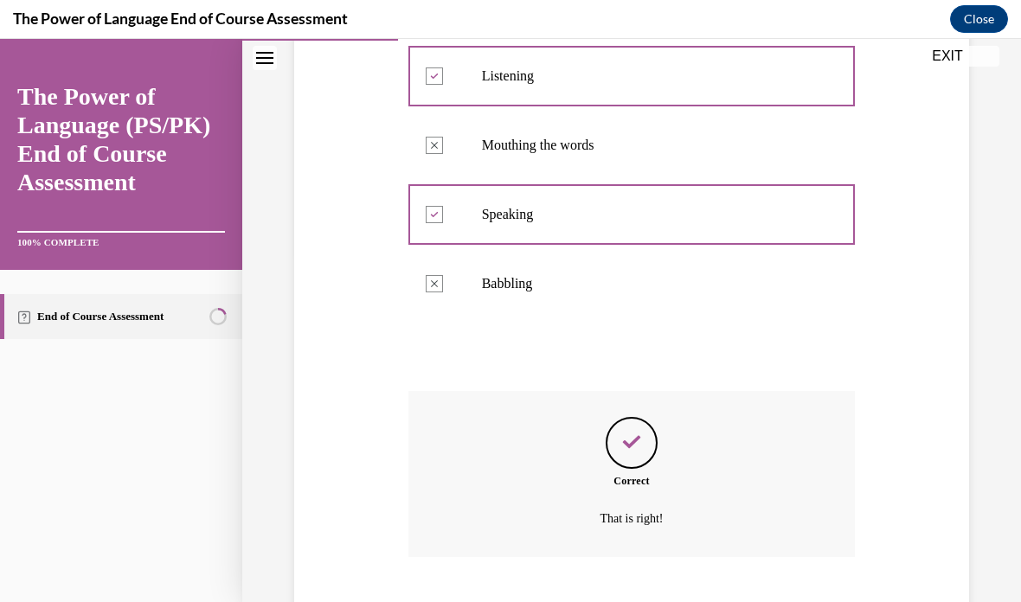
scroll to position [364, 0]
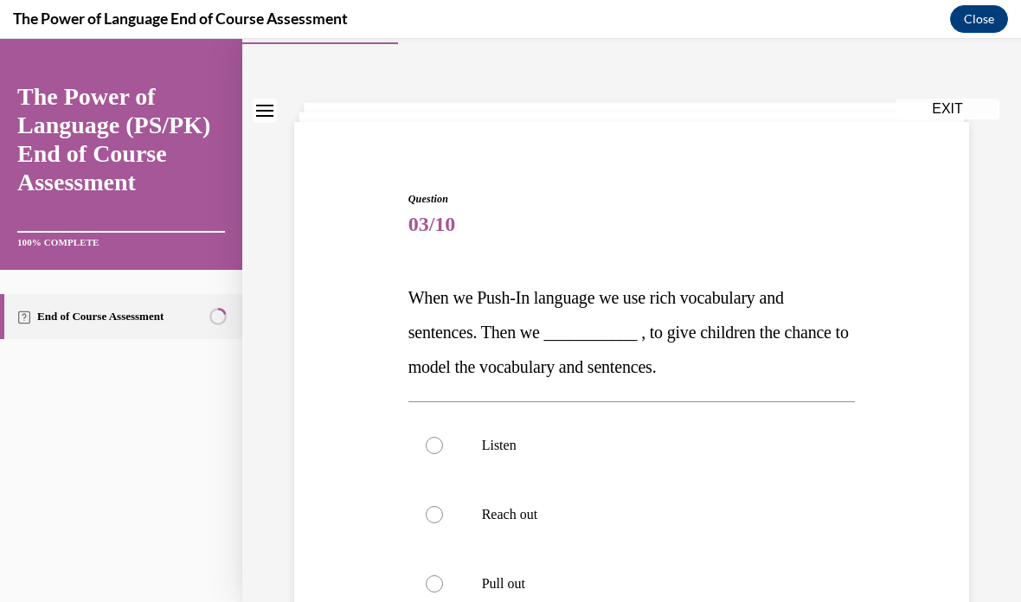
scroll to position [60, 0]
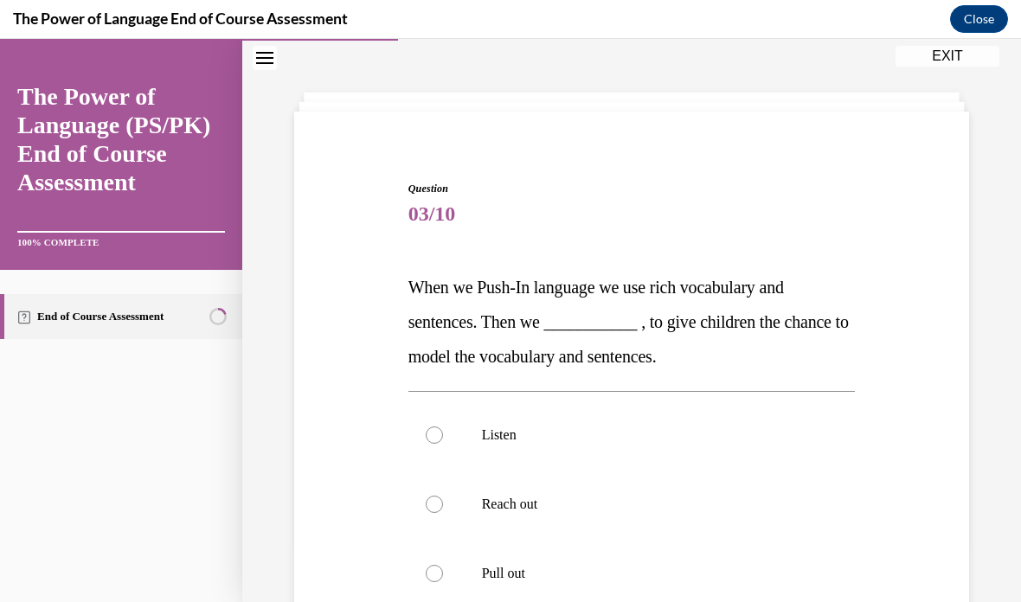
click at [519, 579] on p "Pull out" at bounding box center [647, 573] width 331 height 17
click at [443, 579] on input "Pull out" at bounding box center [434, 573] width 17 height 17
radio input "true"
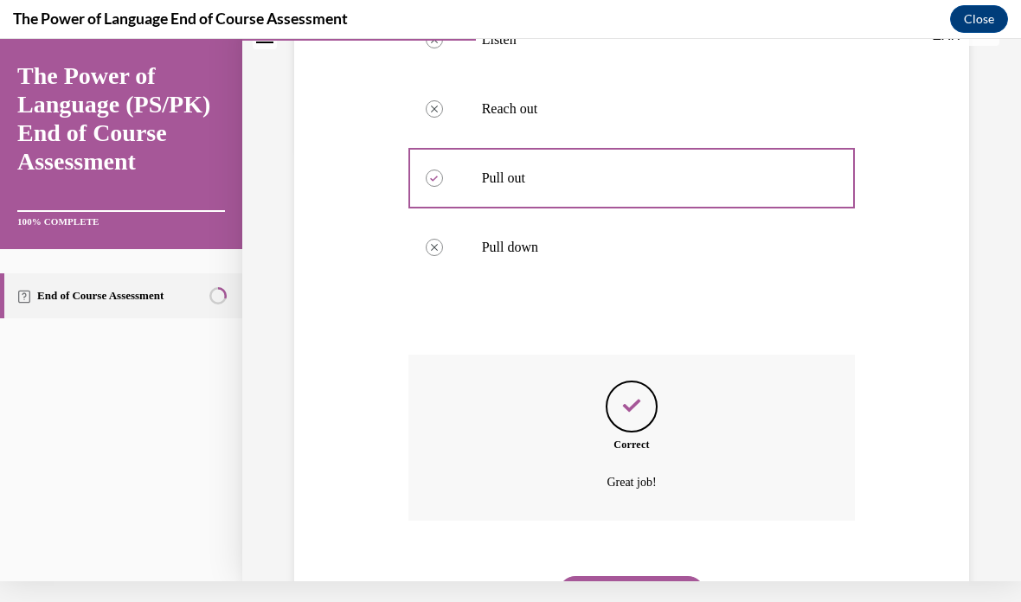
scroll to position [434, 0]
click at [658, 577] on button "NEXT" at bounding box center [631, 594] width 147 height 35
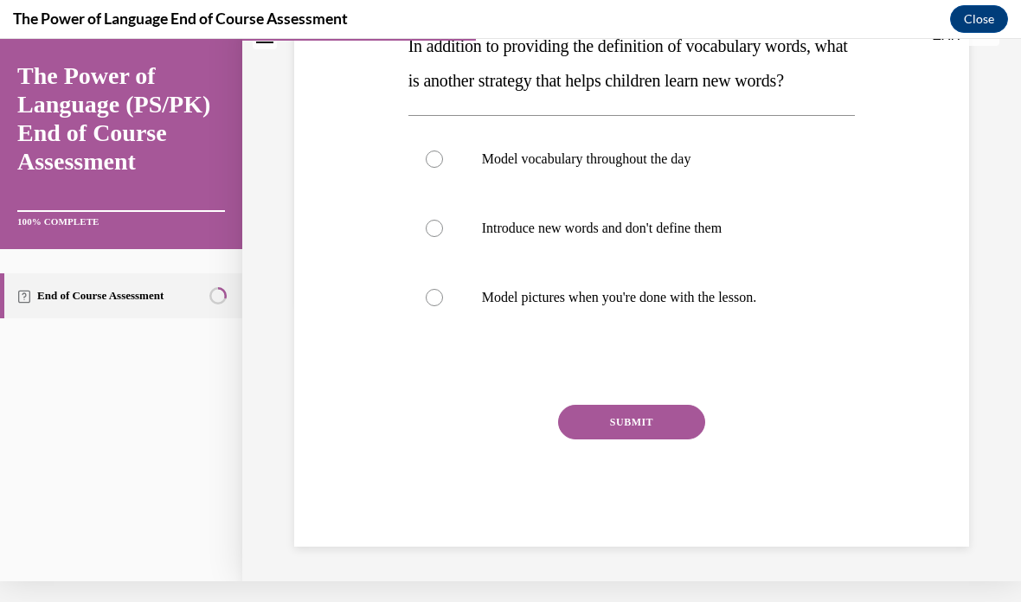
scroll to position [0, 0]
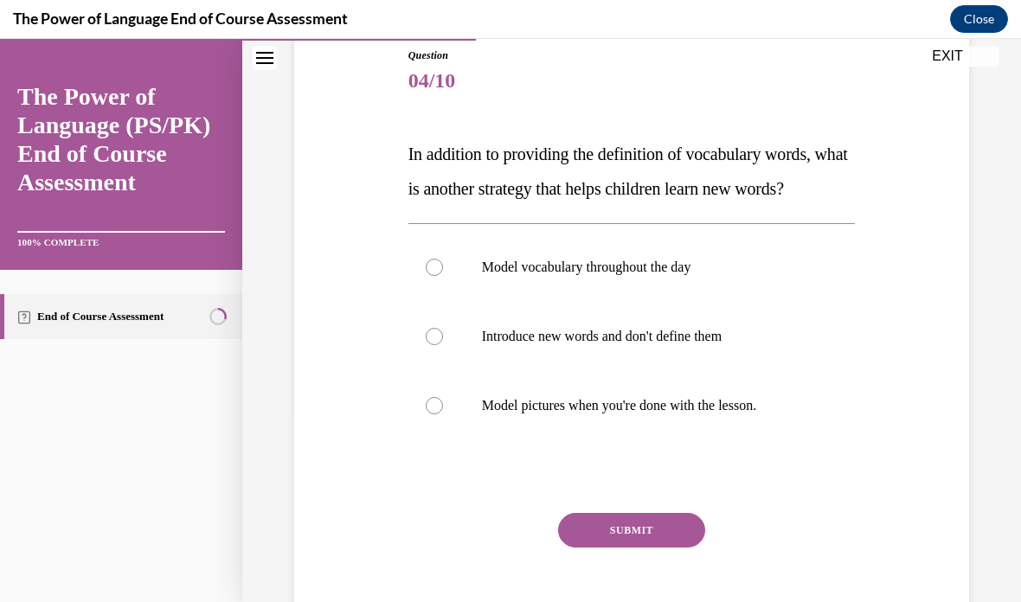
click at [673, 302] on label "Model vocabulary throughout the day" at bounding box center [632, 267] width 447 height 69
click at [443, 276] on input "Model vocabulary throughout the day" at bounding box center [434, 267] width 17 height 17
radio input "true"
click at [670, 548] on button "SUBMIT" at bounding box center [631, 530] width 147 height 35
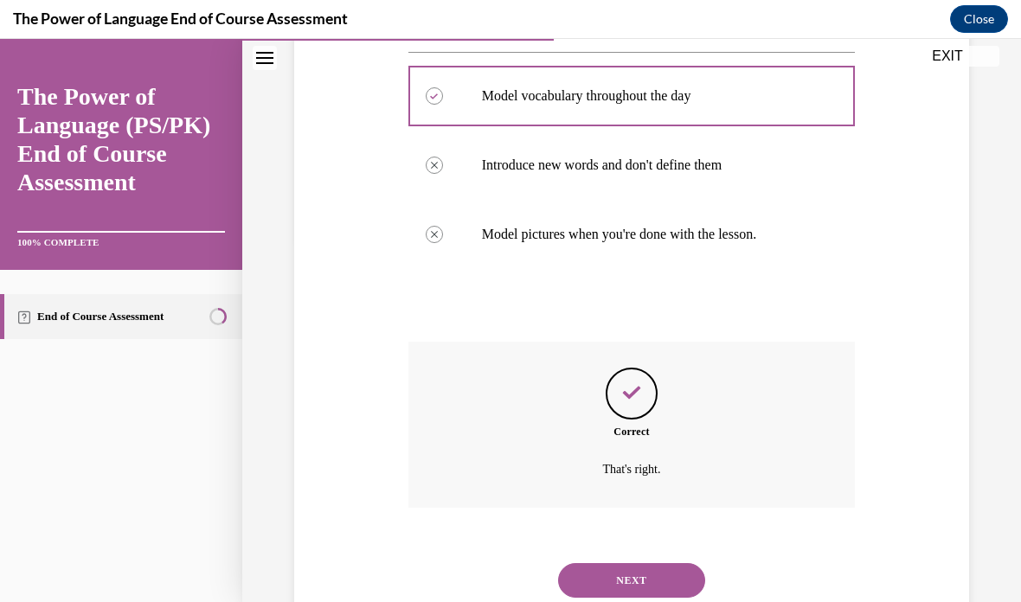
click at [670, 598] on button "NEXT" at bounding box center [631, 580] width 147 height 35
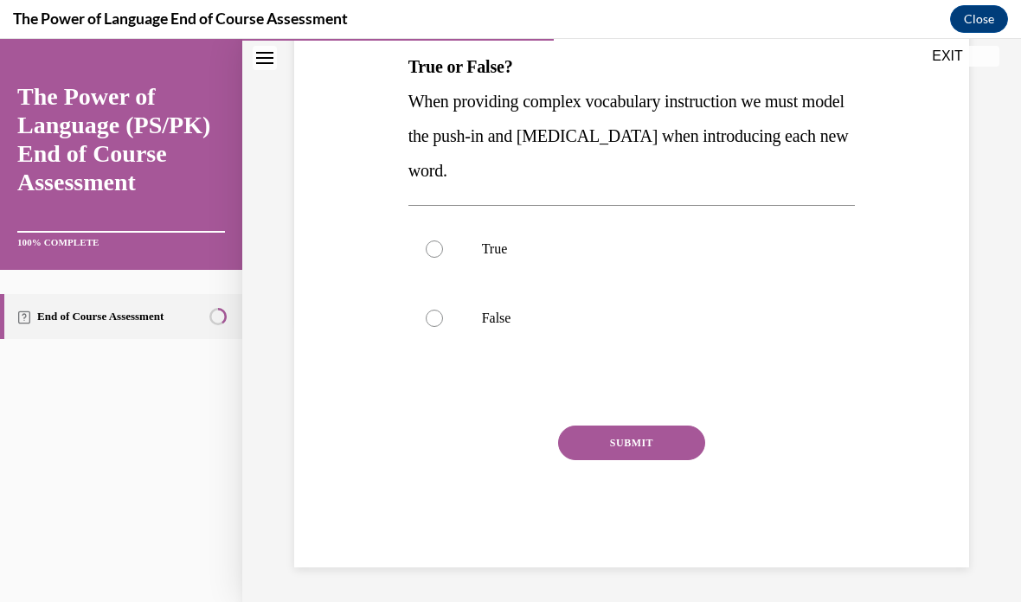
scroll to position [190, 0]
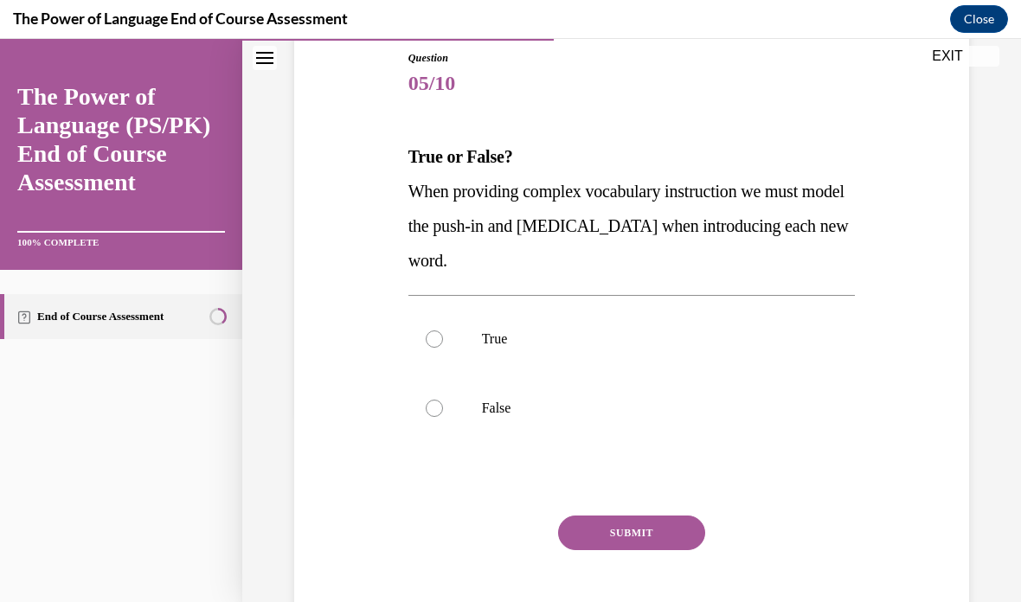
click at [506, 340] on p "True" at bounding box center [647, 339] width 331 height 17
click at [443, 340] on input "True" at bounding box center [434, 339] width 17 height 17
radio input "true"
click at [650, 537] on button "SUBMIT" at bounding box center [631, 533] width 147 height 35
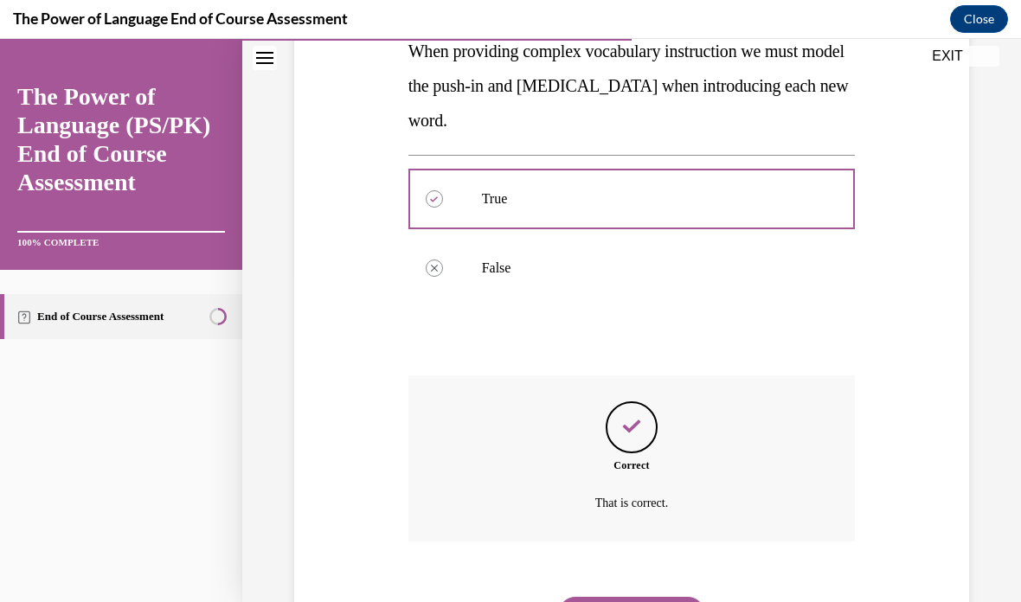
scroll to position [330, 0]
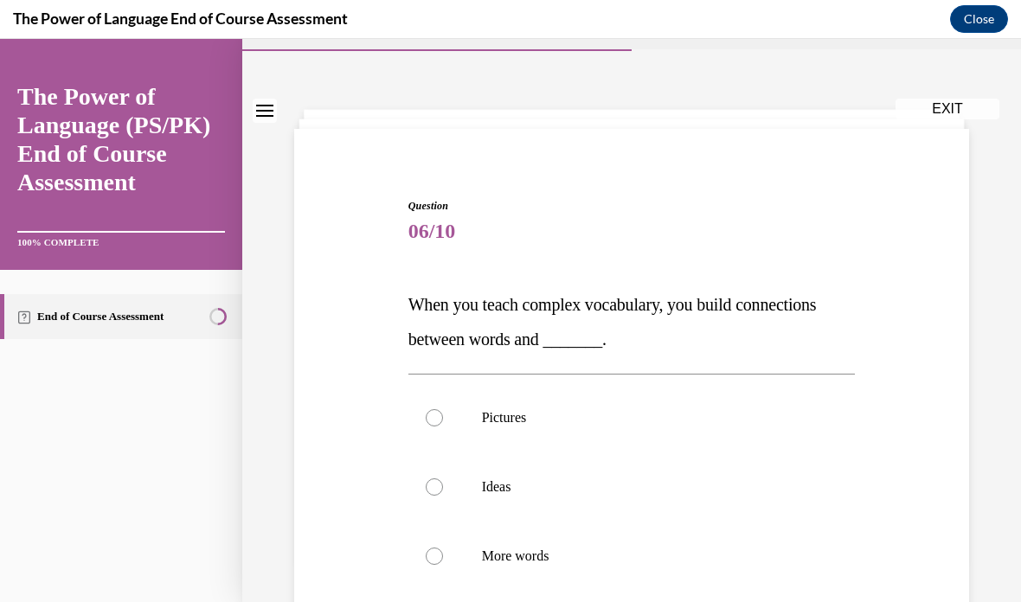
scroll to position [60, 0]
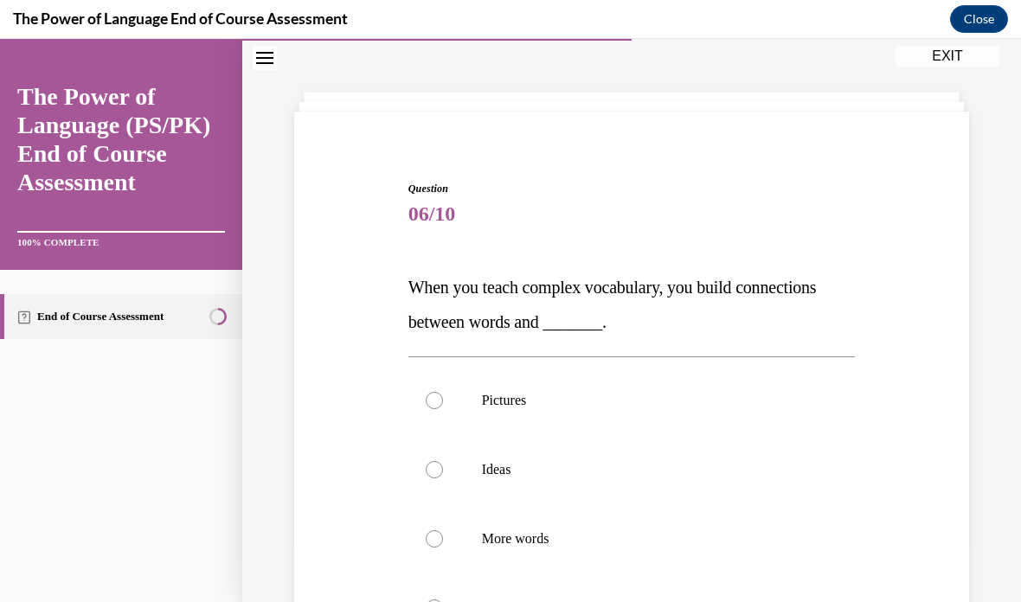
click at [519, 469] on p "Ideas" at bounding box center [647, 469] width 331 height 17
click at [443, 469] on input "Ideas" at bounding box center [434, 469] width 17 height 17
radio input "true"
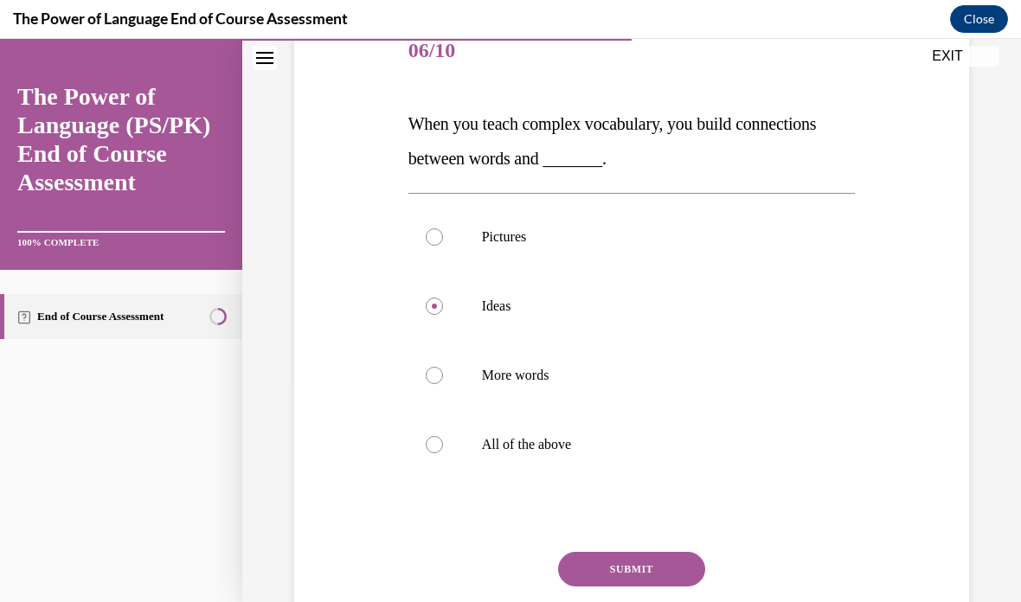
click at [652, 572] on button "SUBMIT" at bounding box center [631, 569] width 147 height 35
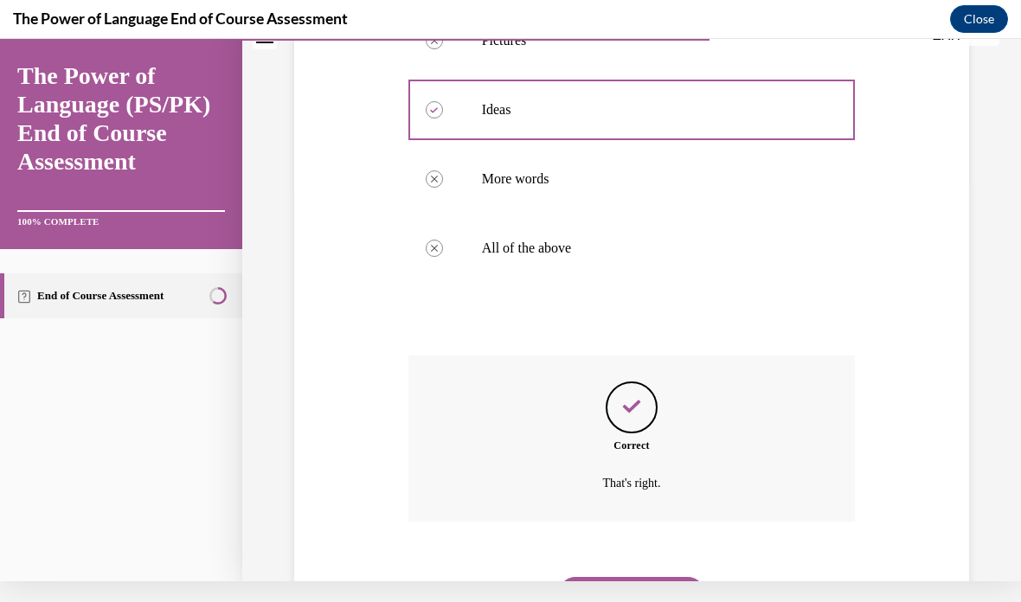
click at [644, 577] on button "NEXT" at bounding box center [631, 594] width 147 height 35
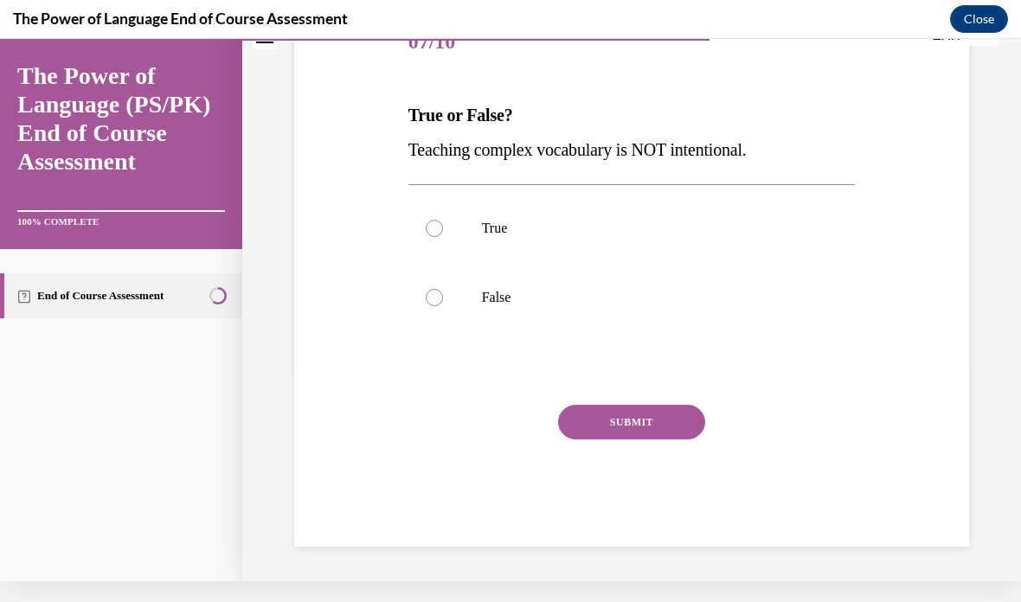
scroll to position [121, 0]
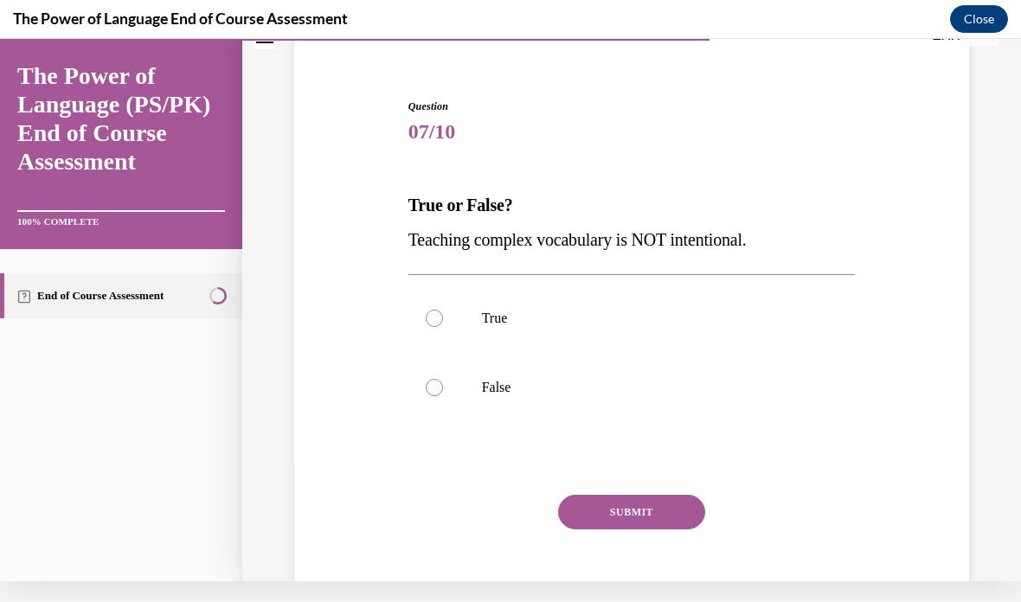
click at [500, 393] on p "False" at bounding box center [647, 387] width 331 height 17
click at [443, 393] on input "False" at bounding box center [434, 387] width 17 height 17
radio input "true"
click at [668, 524] on button "SUBMIT" at bounding box center [631, 512] width 147 height 35
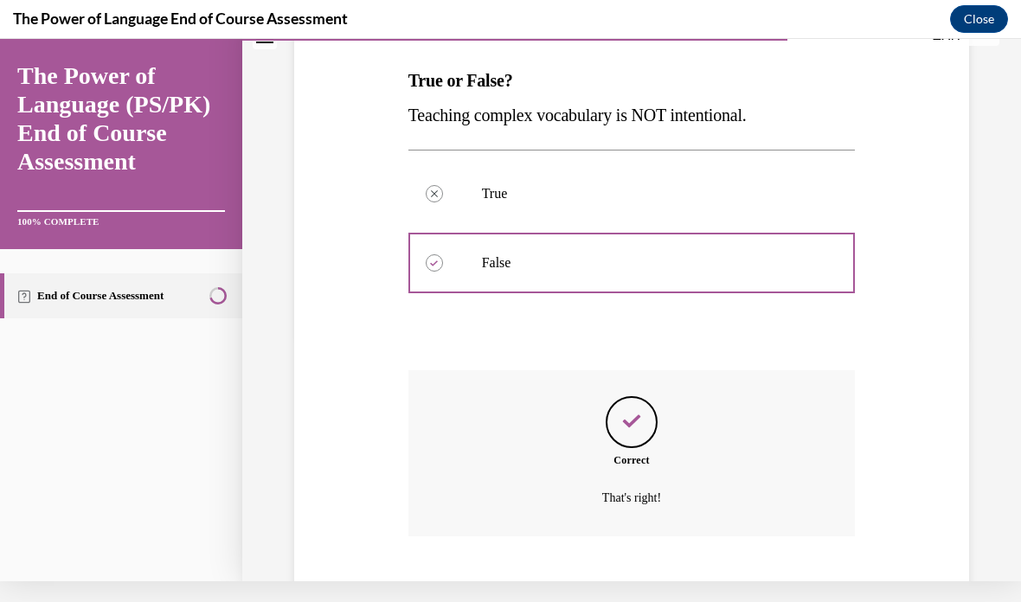
scroll to position [261, 0]
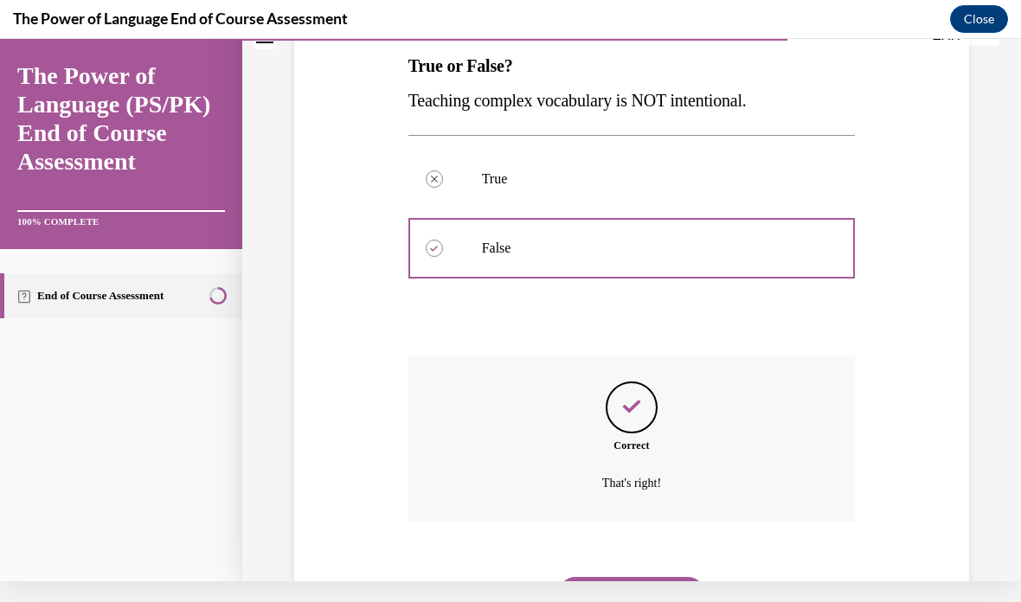
click at [659, 577] on button "NEXT" at bounding box center [631, 594] width 147 height 35
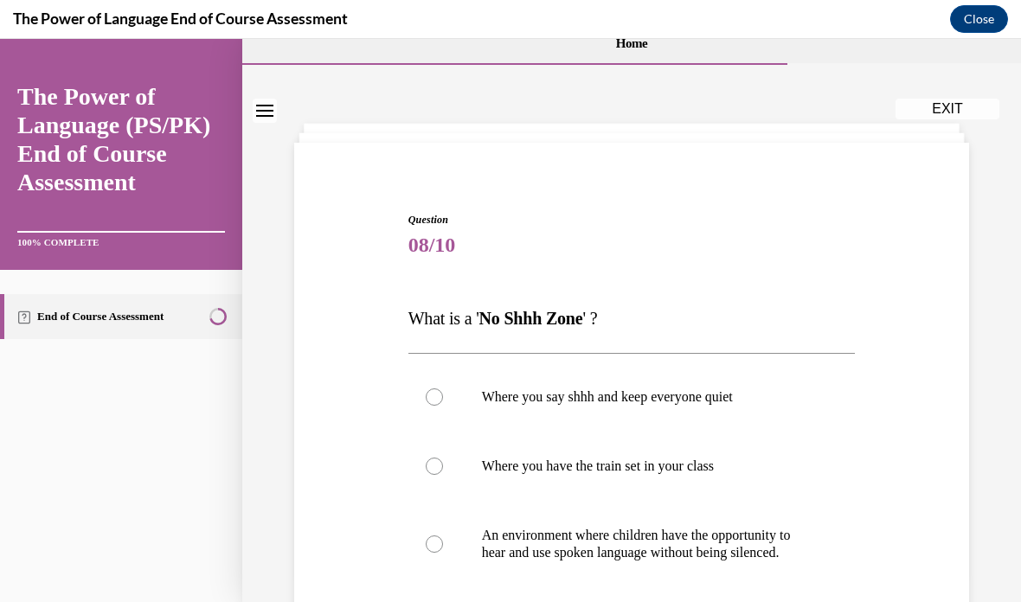
scroll to position [64, 0]
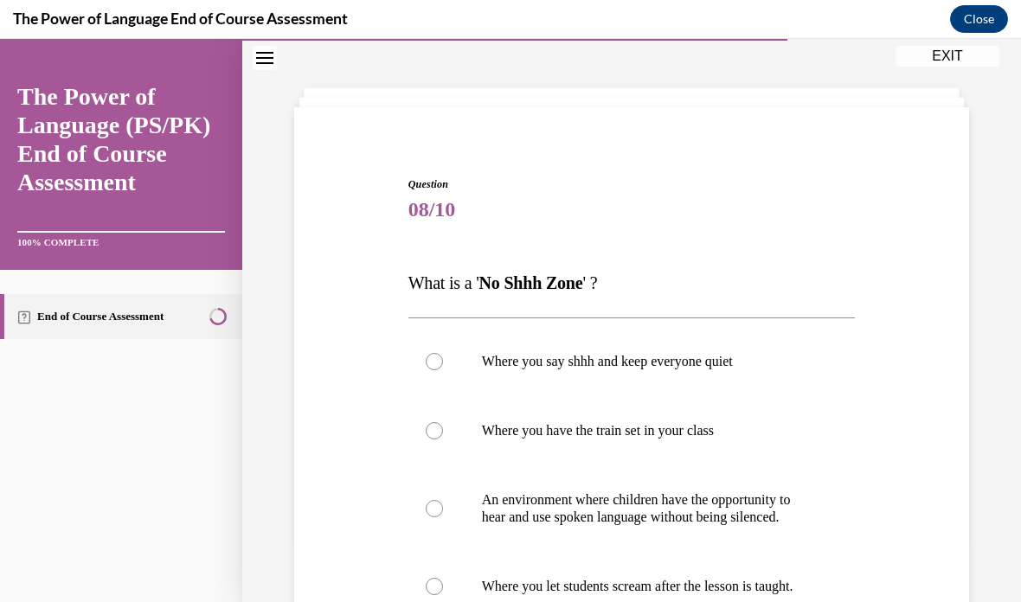
click at [644, 524] on p "An environment where children have the opportunity to hear and use spoken langu…" at bounding box center [647, 509] width 331 height 35
click at [443, 518] on input "An environment where children have the opportunity to hear and use spoken langu…" at bounding box center [434, 508] width 17 height 17
radio input "true"
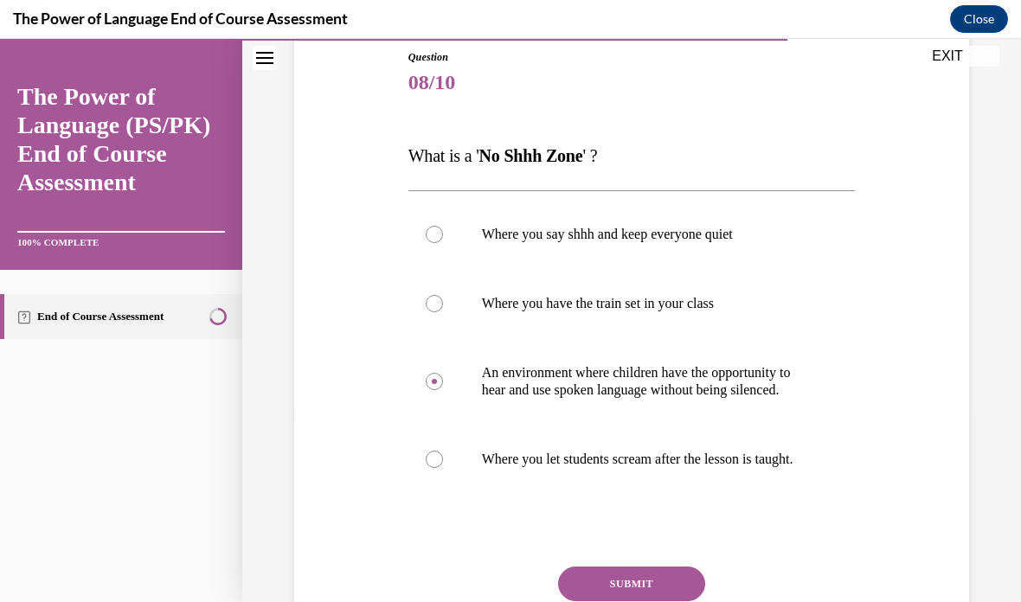
click at [662, 602] on button "SUBMIT" at bounding box center [631, 584] width 147 height 35
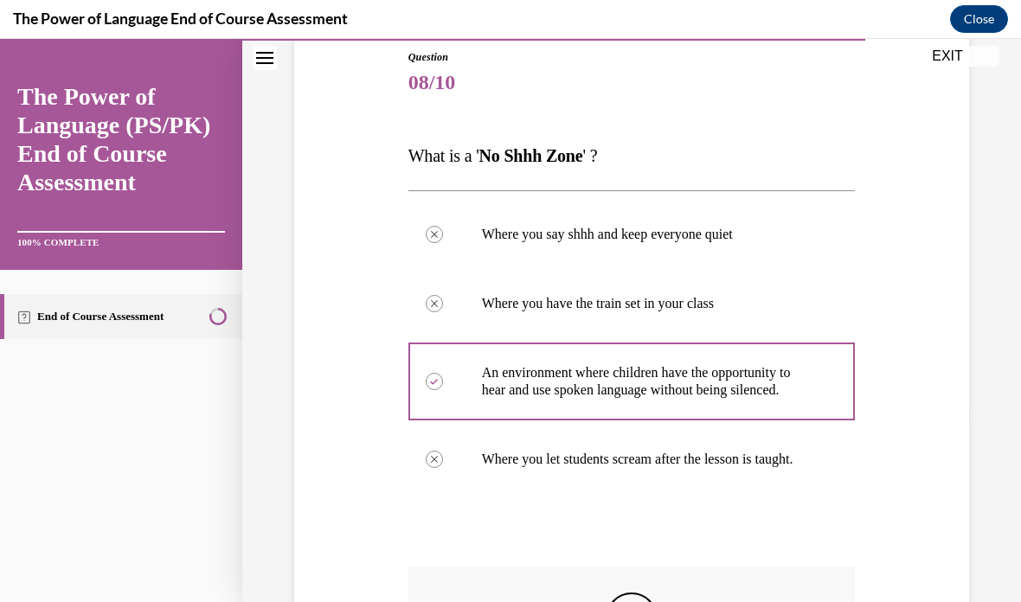
scroll to position [21, 0]
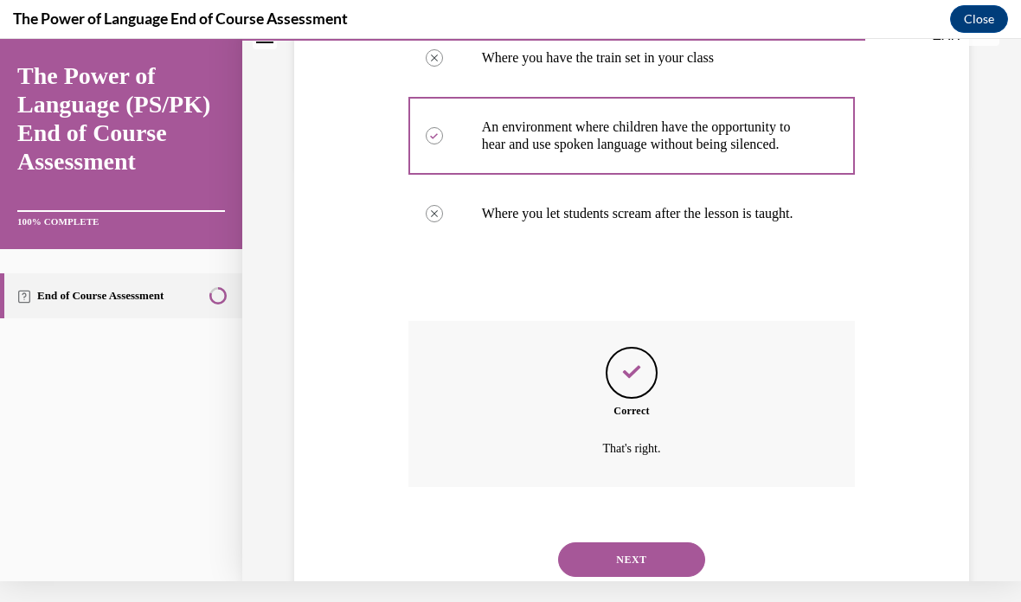
click at [651, 577] on button "NEXT" at bounding box center [631, 560] width 147 height 35
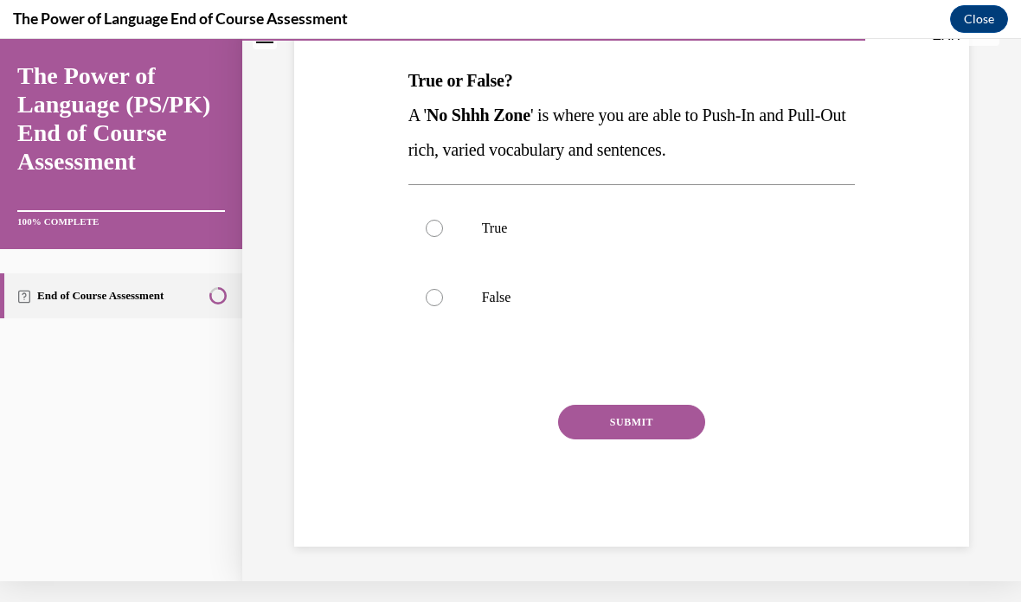
scroll to position [156, 0]
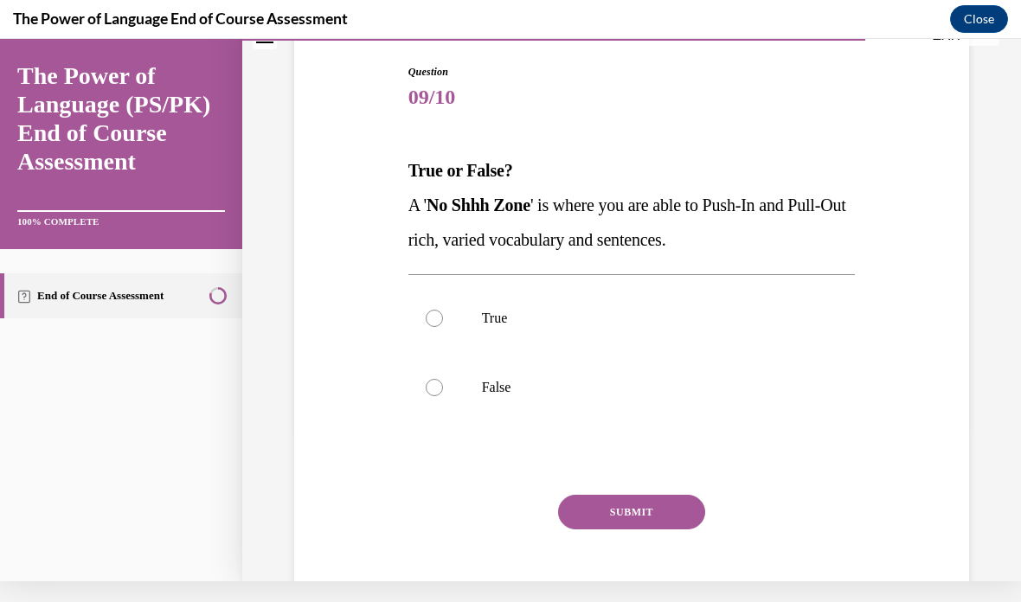
click at [500, 320] on p "True" at bounding box center [647, 318] width 331 height 17
click at [443, 320] on input "True" at bounding box center [434, 318] width 17 height 17
radio input "true"
click at [642, 505] on button "SUBMIT" at bounding box center [631, 512] width 147 height 35
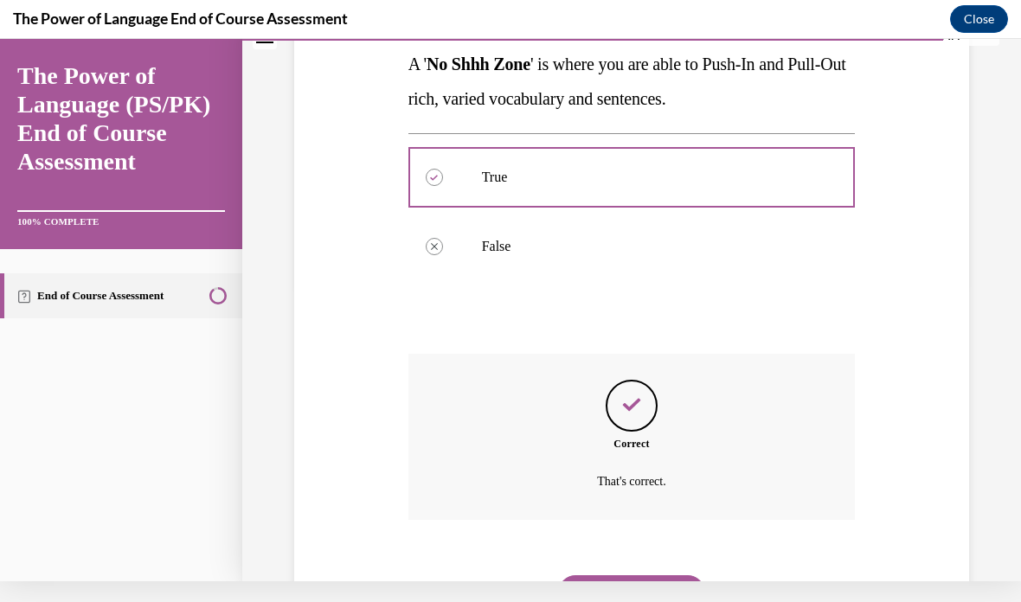
scroll to position [295, 0]
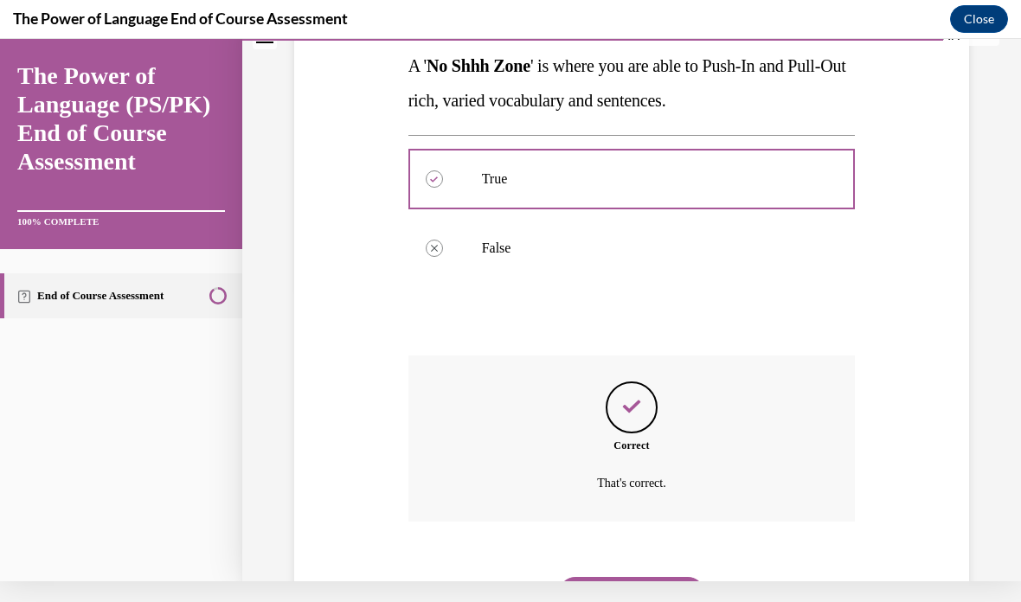
click at [669, 577] on button "NEXT" at bounding box center [631, 594] width 147 height 35
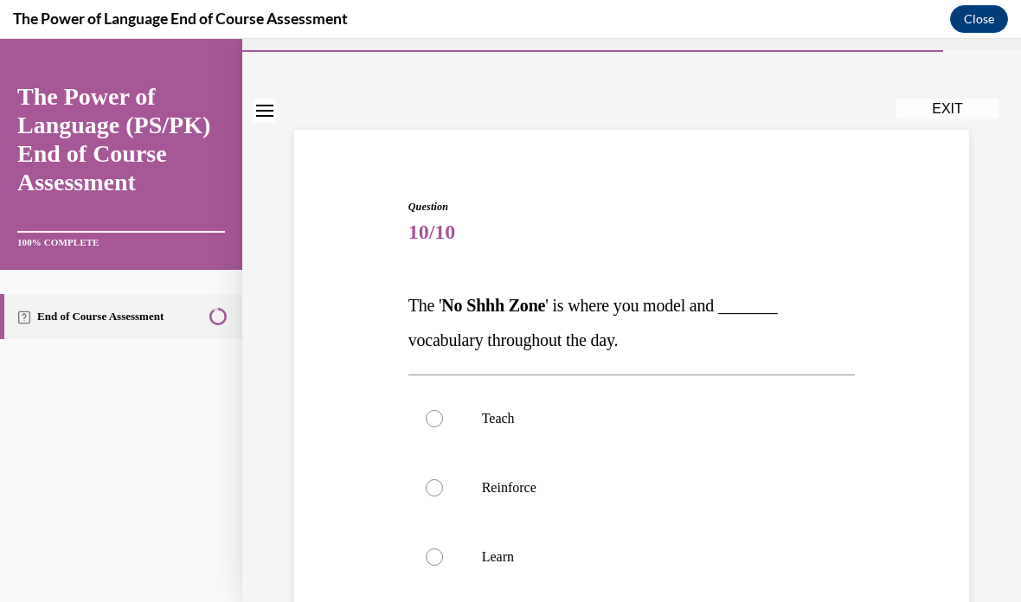
scroll to position [61, 0]
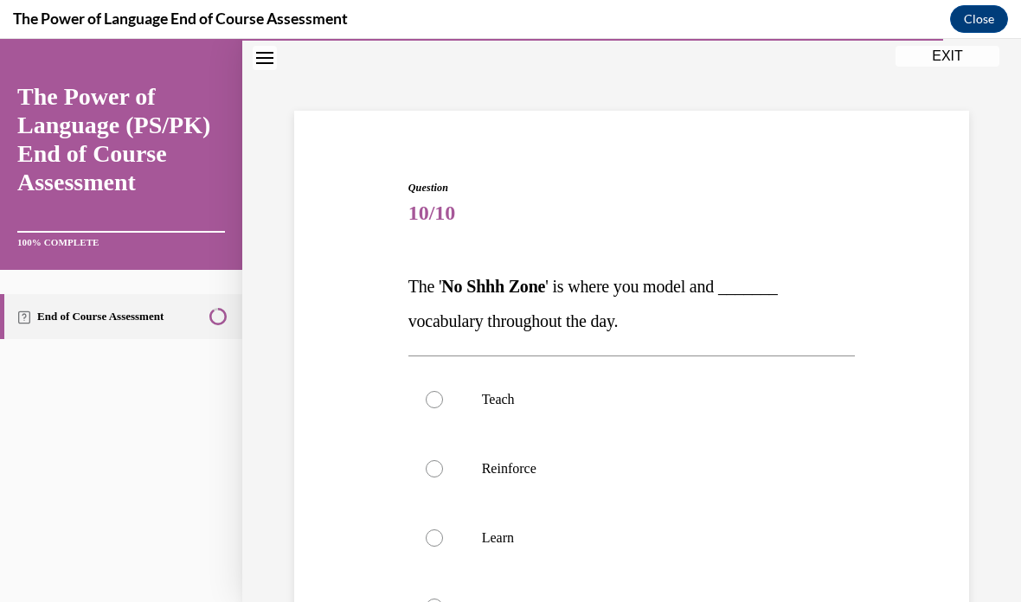
click at [513, 474] on p "Reinforce" at bounding box center [647, 468] width 331 height 17
click at [443, 474] on input "Reinforce" at bounding box center [434, 468] width 17 height 17
radio input "true"
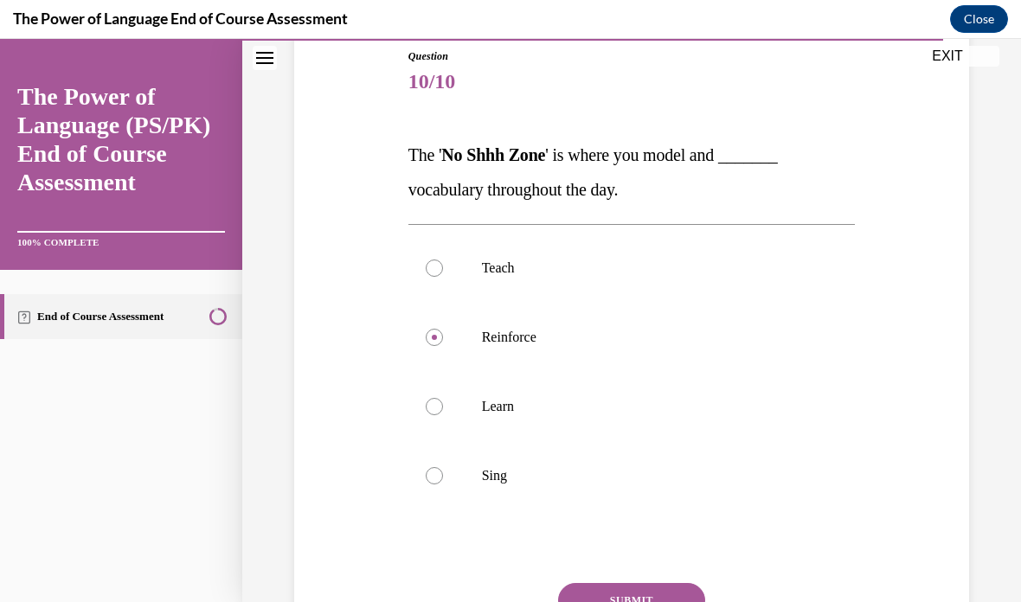
click at [666, 591] on button "SUBMIT" at bounding box center [631, 600] width 147 height 35
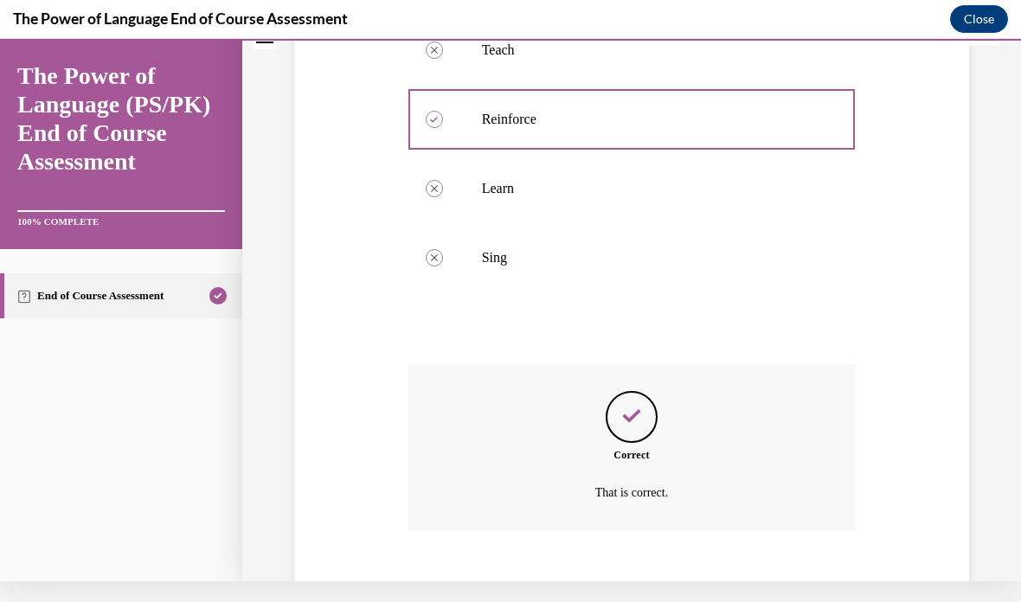
scroll to position [399, 0]
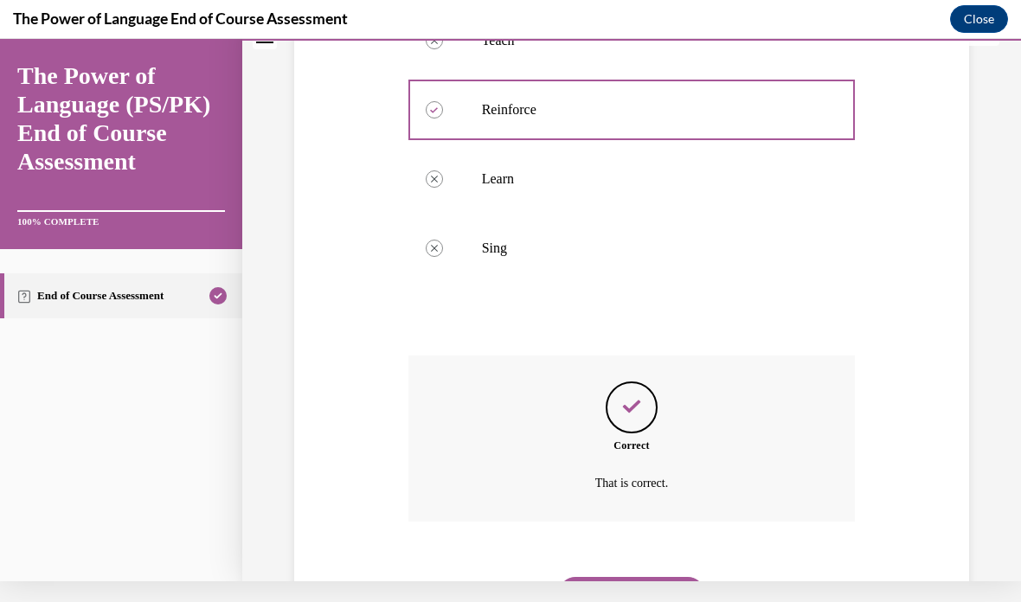
click at [670, 577] on button "NEXT" at bounding box center [631, 594] width 147 height 35
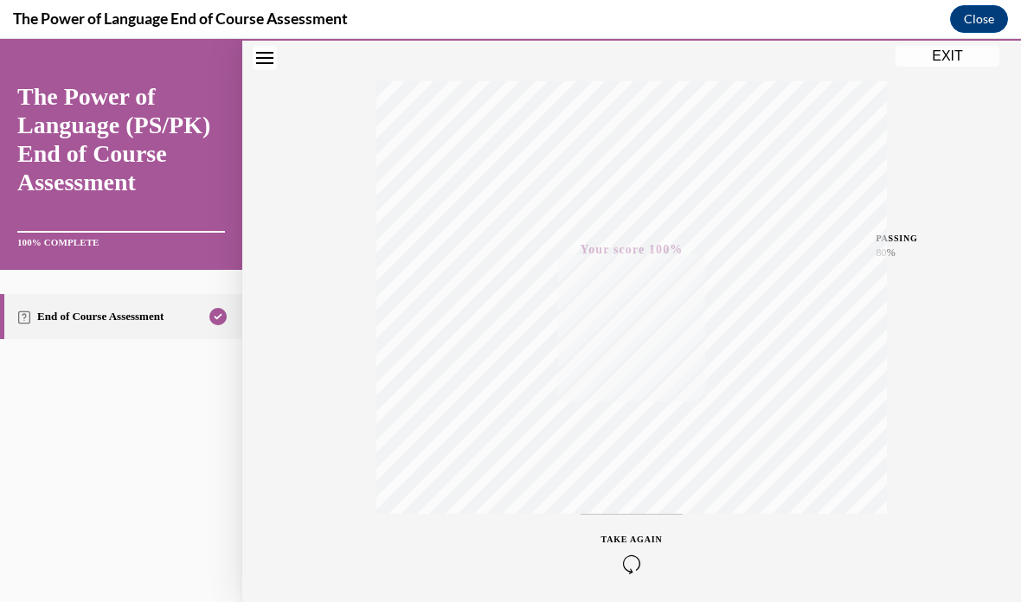
scroll to position [254, 0]
click at [953, 58] on button "EXIT" at bounding box center [948, 56] width 104 height 21
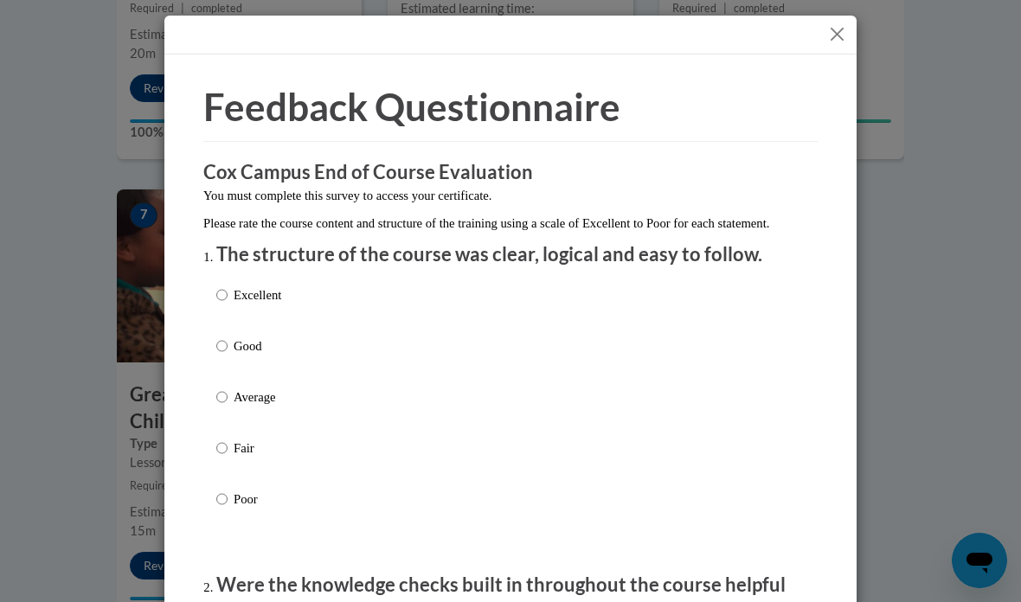
click at [831, 54] on div at bounding box center [510, 35] width 692 height 39
click at [245, 293] on p "Excellent" at bounding box center [258, 295] width 48 height 19
click at [228, 293] on input "Excellent" at bounding box center [221, 295] width 11 height 19
radio input "true"
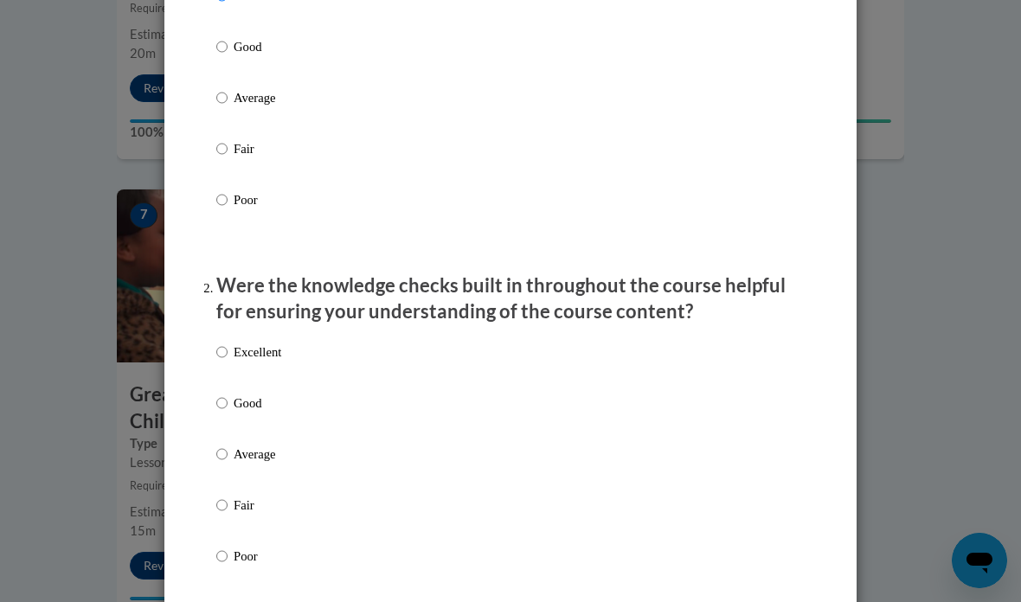
click at [269, 352] on p "Excellent" at bounding box center [258, 352] width 48 height 19
click at [228, 352] on input "Excellent" at bounding box center [221, 352] width 11 height 19
radio input "true"
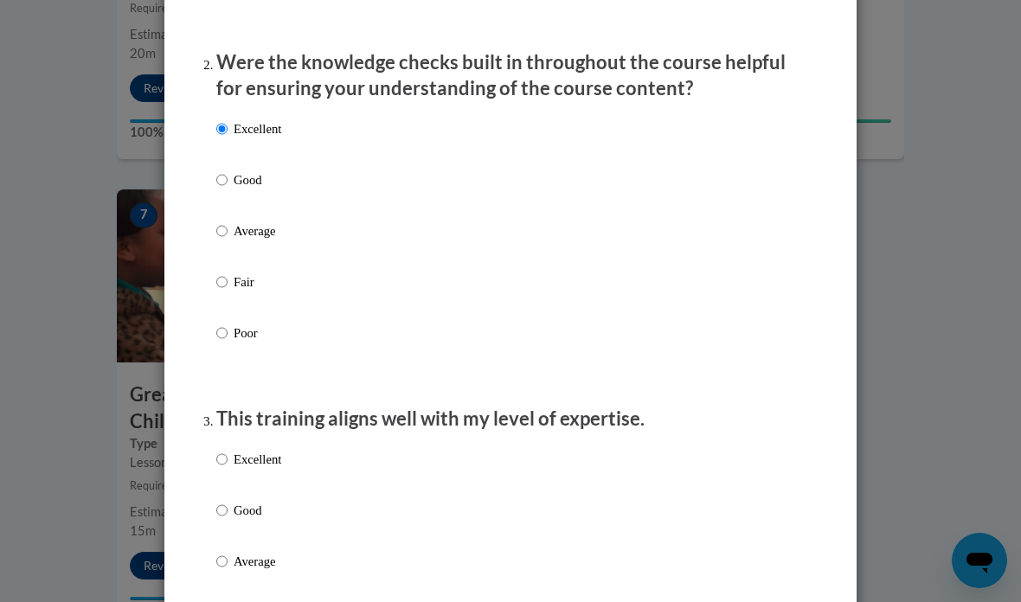
click at [274, 454] on p "Excellent" at bounding box center [258, 459] width 48 height 19
click at [228, 454] on input "Excellent" at bounding box center [221, 459] width 11 height 19
radio input "true"
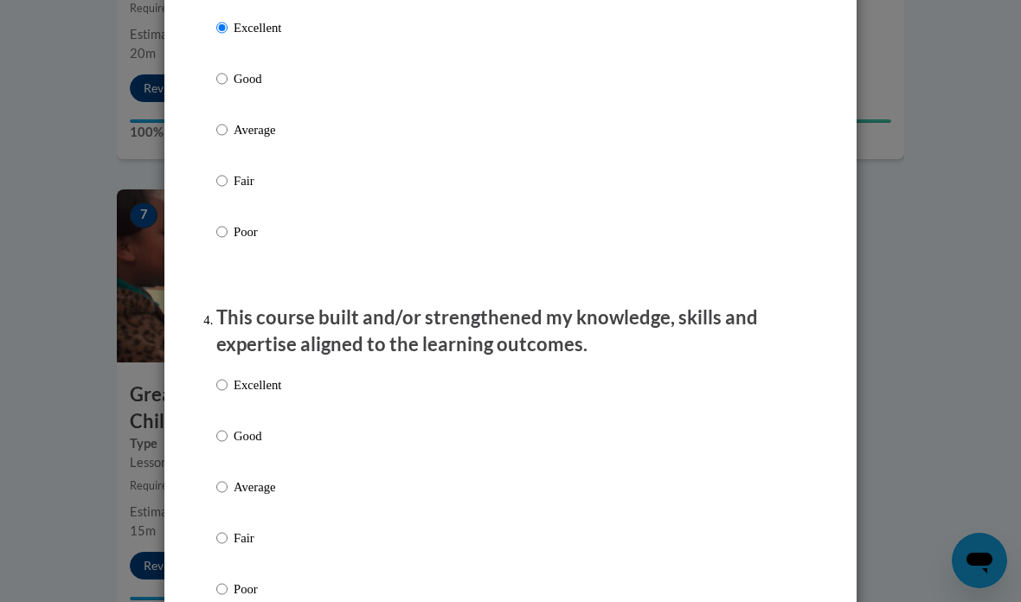
scroll to position [955, 0]
click at [267, 375] on p "Excellent" at bounding box center [258, 384] width 48 height 19
click at [228, 375] on input "Excellent" at bounding box center [221, 384] width 11 height 19
radio input "true"
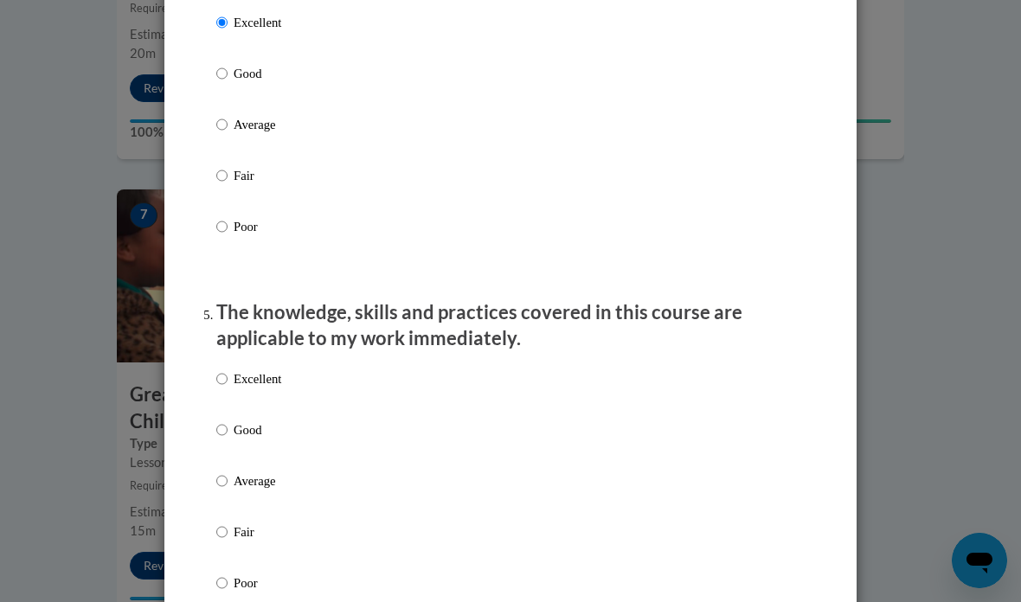
click at [262, 372] on p "Excellent" at bounding box center [258, 379] width 48 height 19
click at [228, 372] on input "Excellent" at bounding box center [221, 379] width 11 height 19
radio input "true"
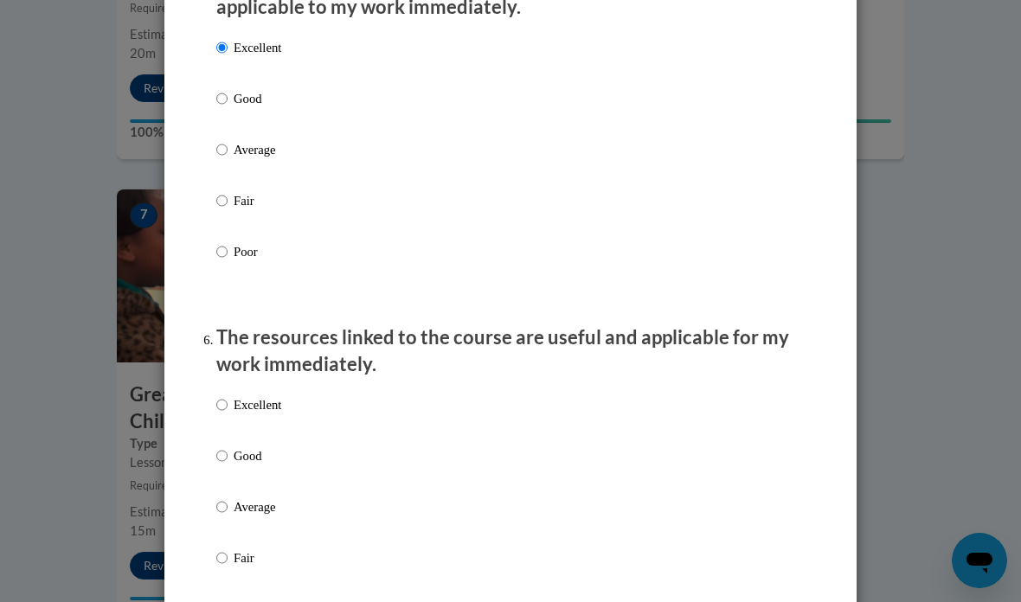
scroll to position [1686, 0]
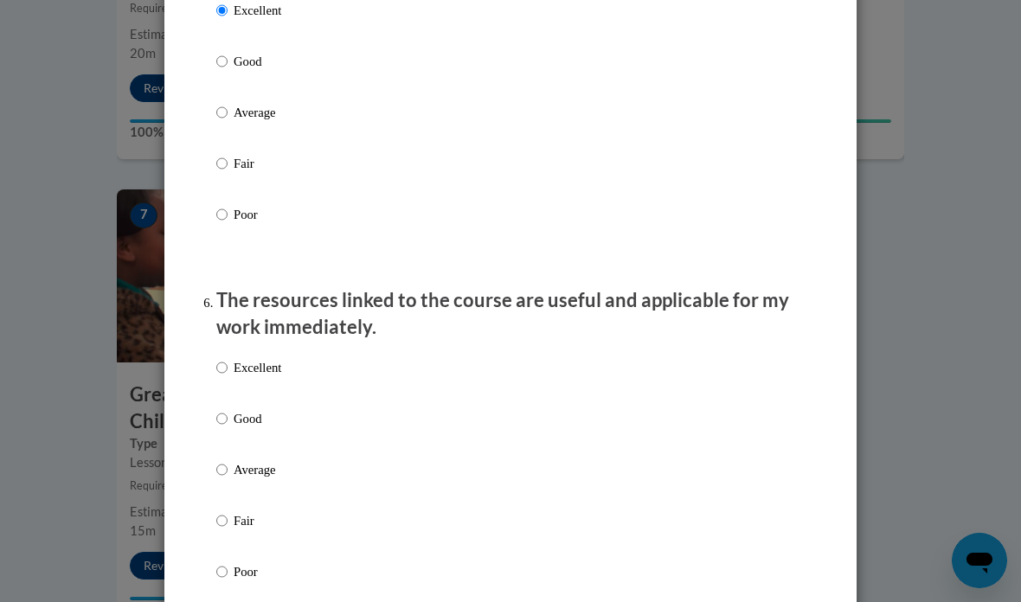
click at [251, 367] on p "Excellent" at bounding box center [258, 367] width 48 height 19
click at [228, 367] on input "Excellent" at bounding box center [221, 367] width 11 height 19
radio input "true"
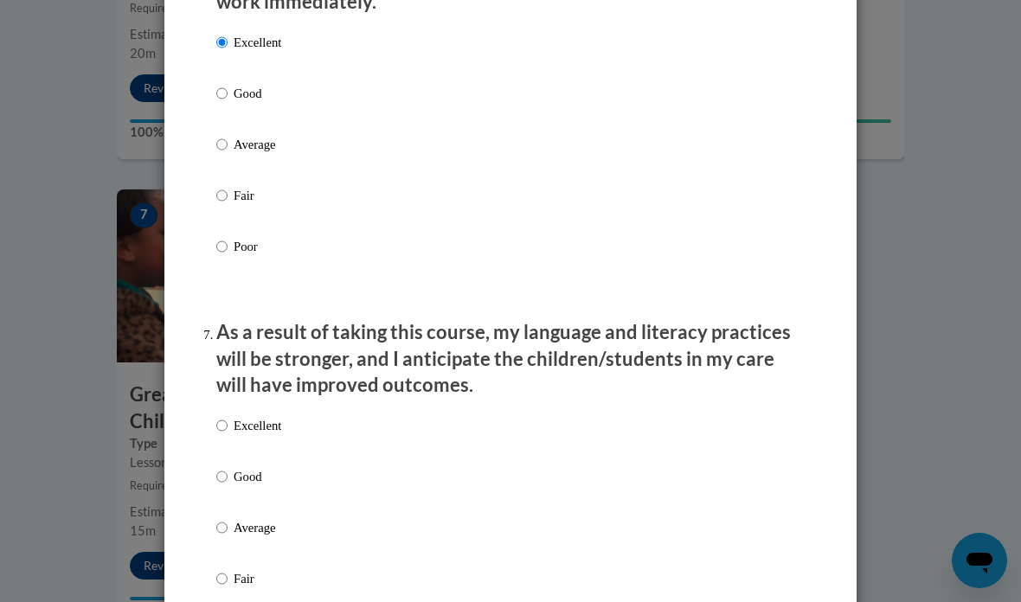
scroll to position [2083, 0]
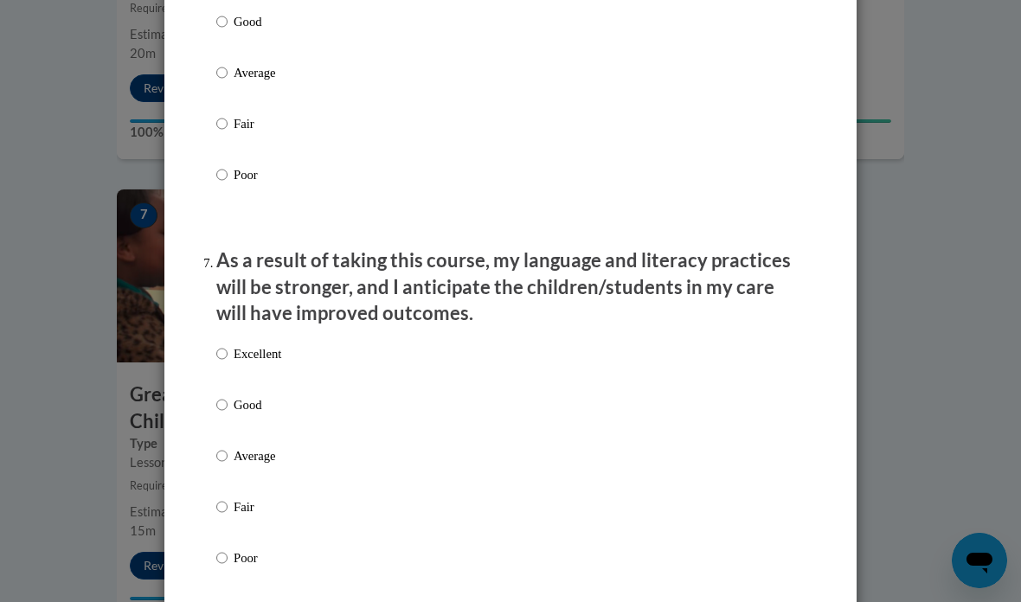
click at [262, 358] on label "Excellent" at bounding box center [248, 367] width 65 height 47
click at [228, 358] on input "Excellent" at bounding box center [221, 353] width 11 height 19
radio input "true"
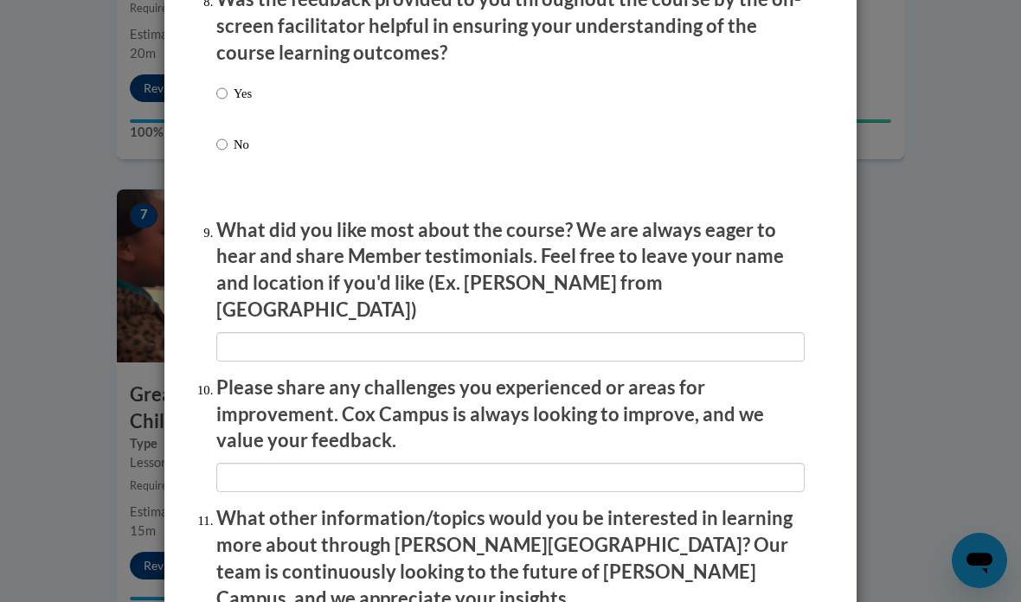
scroll to position [2728, 0]
click at [243, 85] on p "Yes" at bounding box center [243, 93] width 18 height 19
click at [228, 85] on input "Yes" at bounding box center [221, 93] width 11 height 19
radio input "true"
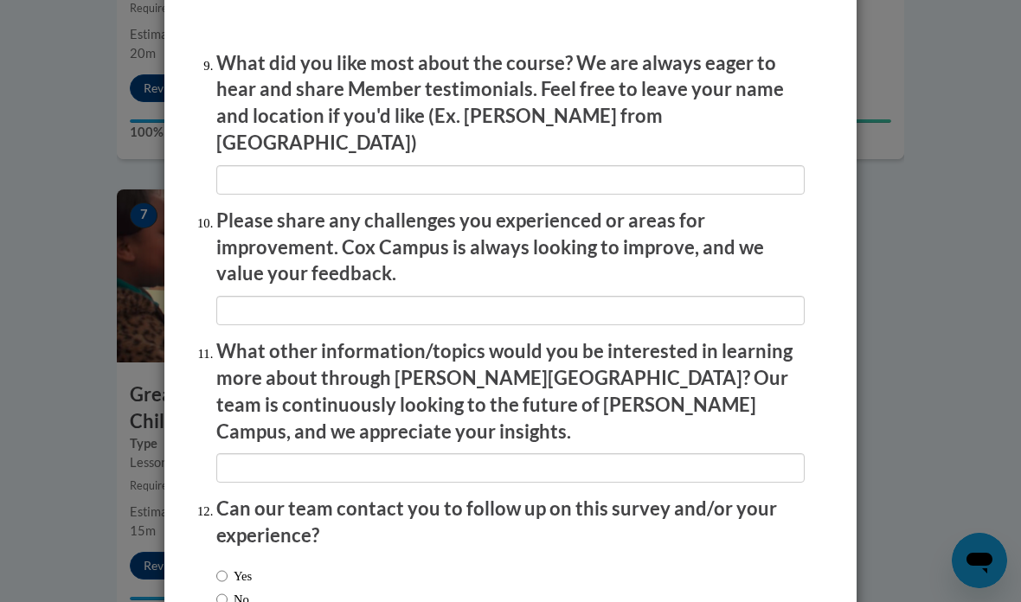
scroll to position [2894, 0]
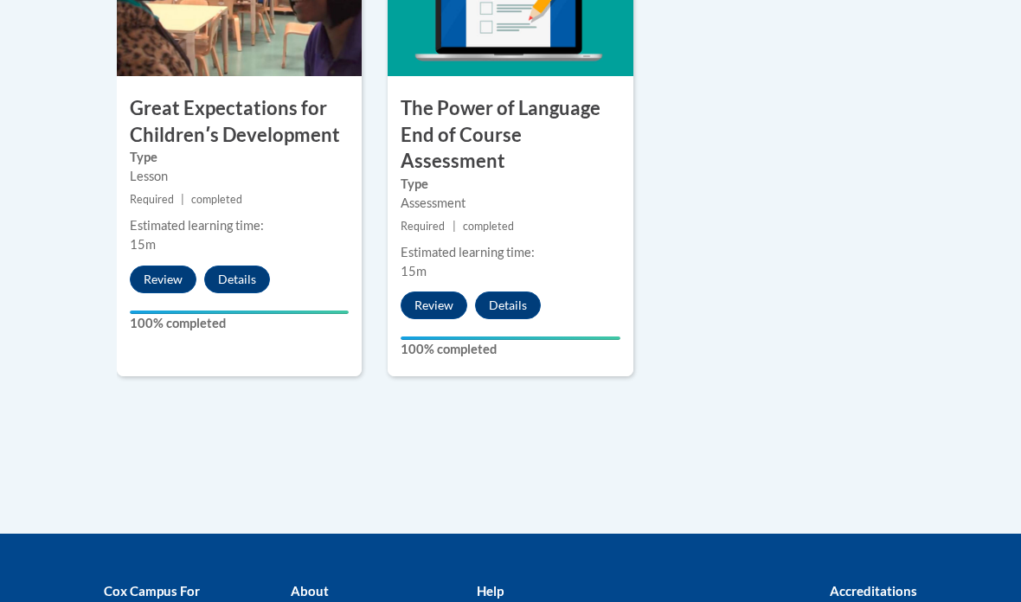
scroll to position [1639, 0]
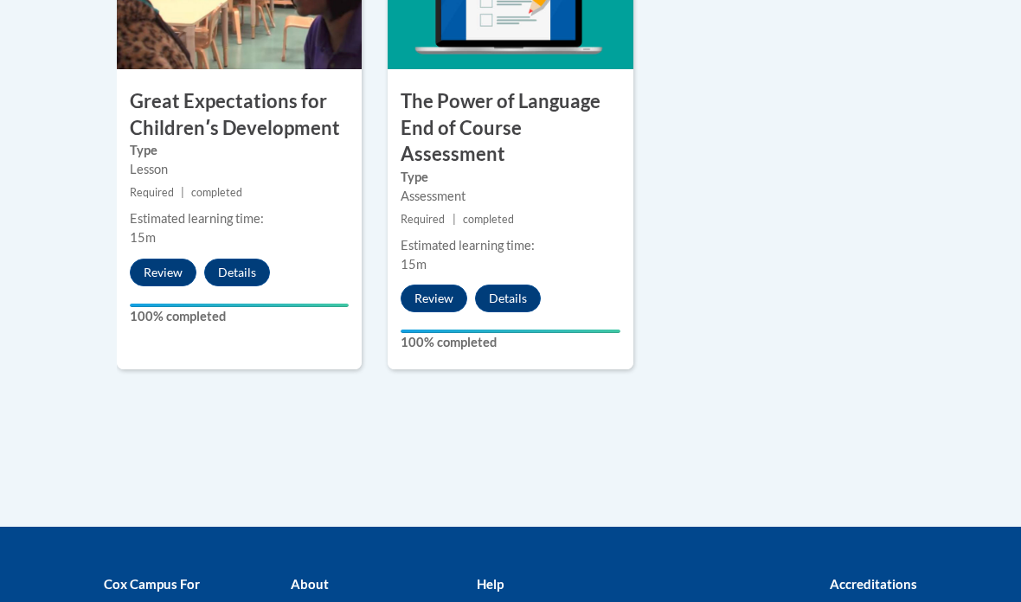
click at [508, 299] on button "Details" at bounding box center [508, 300] width 66 height 28
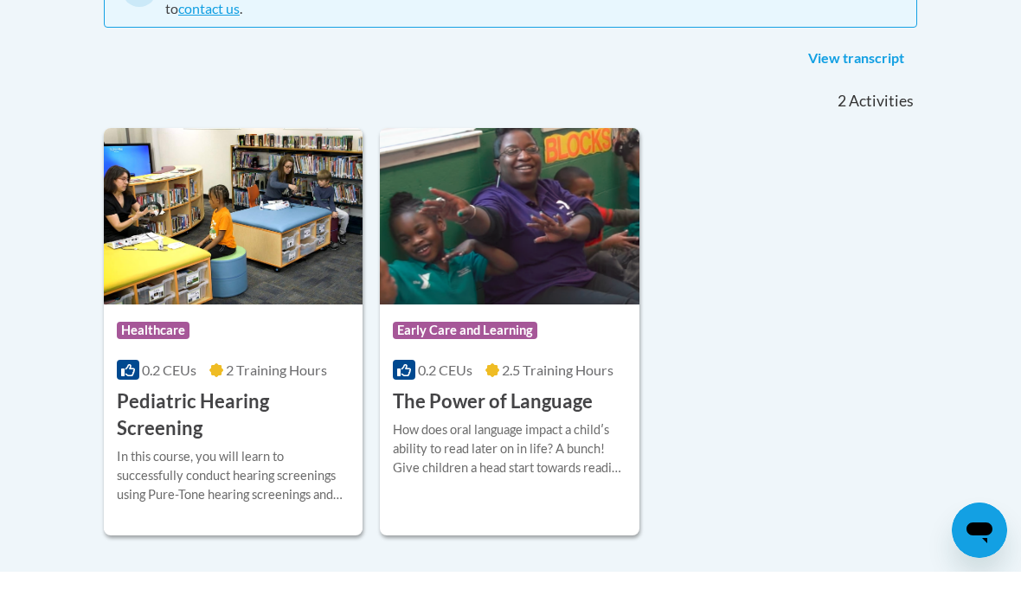
scroll to position [436, 0]
